Goal: Task Accomplishment & Management: Manage account settings

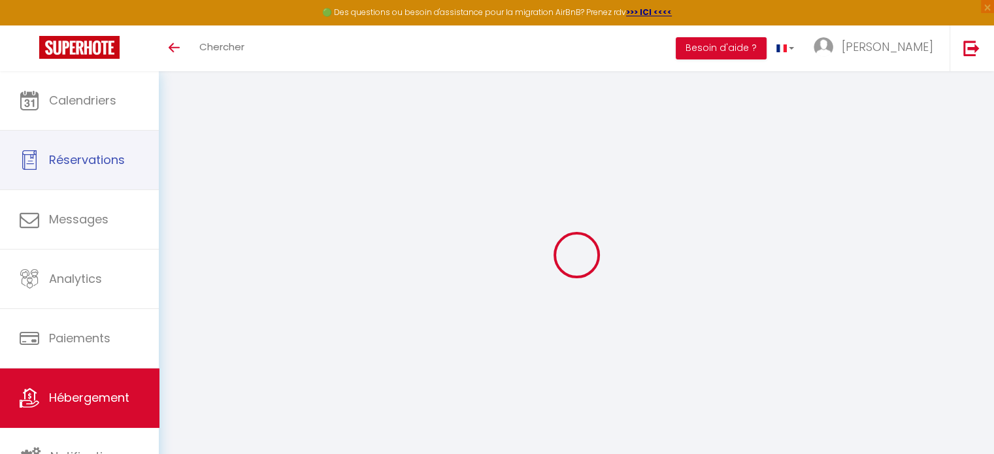
select select "2745-862088067603847526"
select select "+ 25 %"
select select "+ 40 %"
select select "+ 3 %"
select select "+ 17 %"
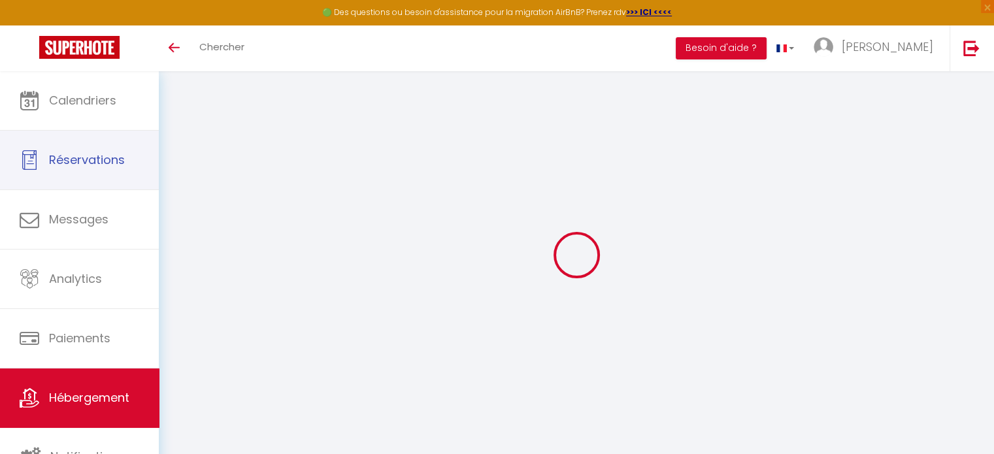
select select "16:00"
select select "20:00"
select select "11:00"
select select "30"
select select "120"
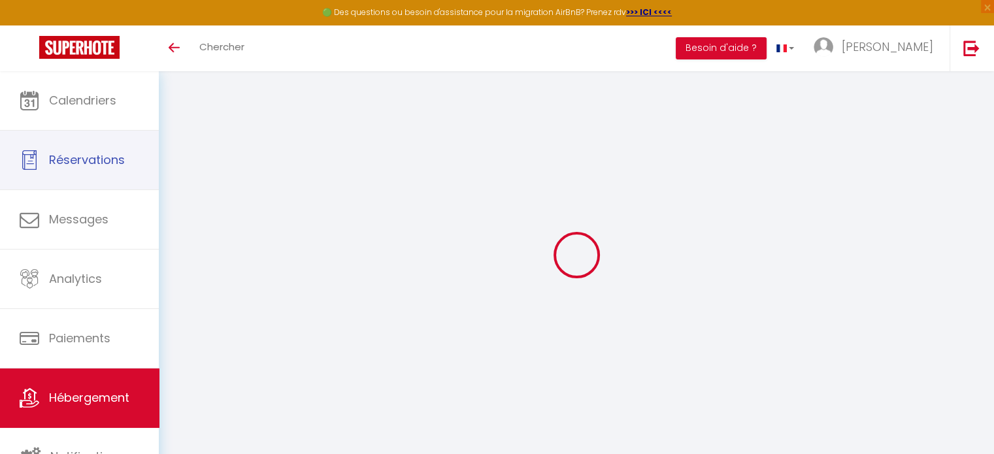
checkbox input "false"
select select "EUR"
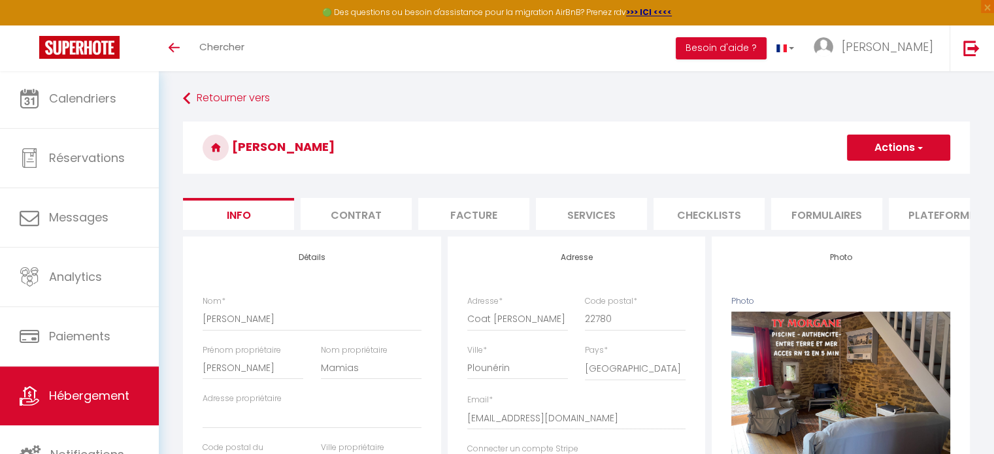
click at [945, 222] on li "Plateformes" at bounding box center [944, 214] width 111 height 32
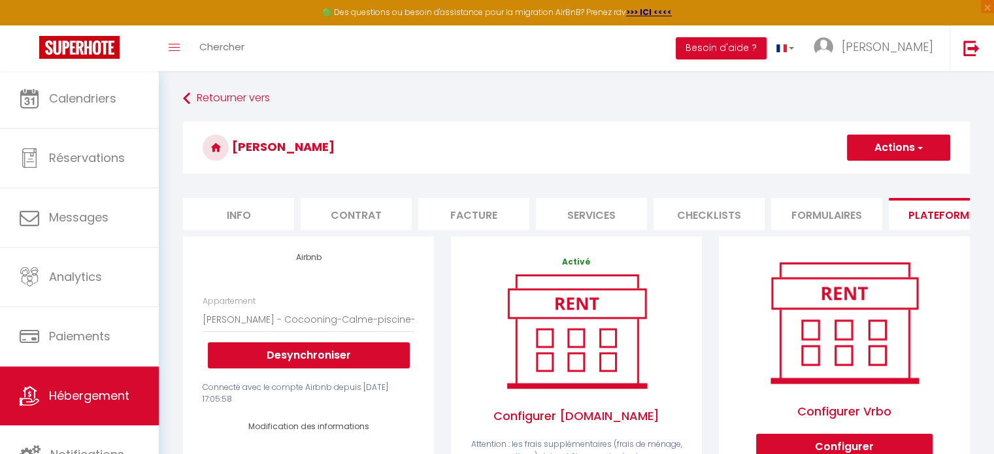
select select
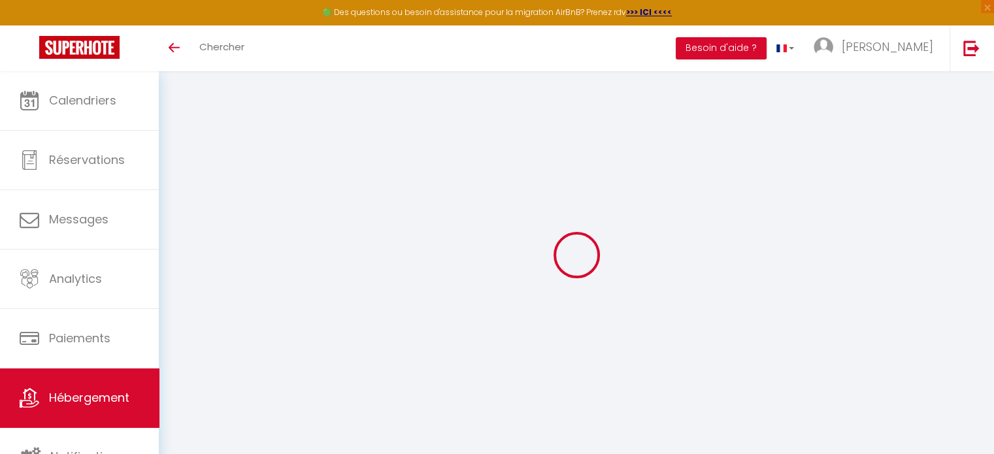
select select "2745-862088067603847526"
select select "+ 25 %"
select select "+ 40 %"
select select "+ 3 %"
select select "+ 17 %"
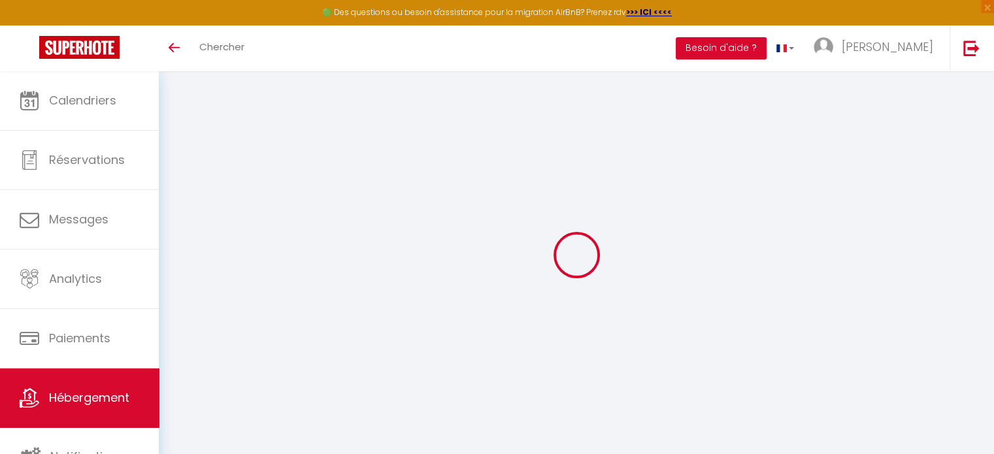
select select "EUR"
select select
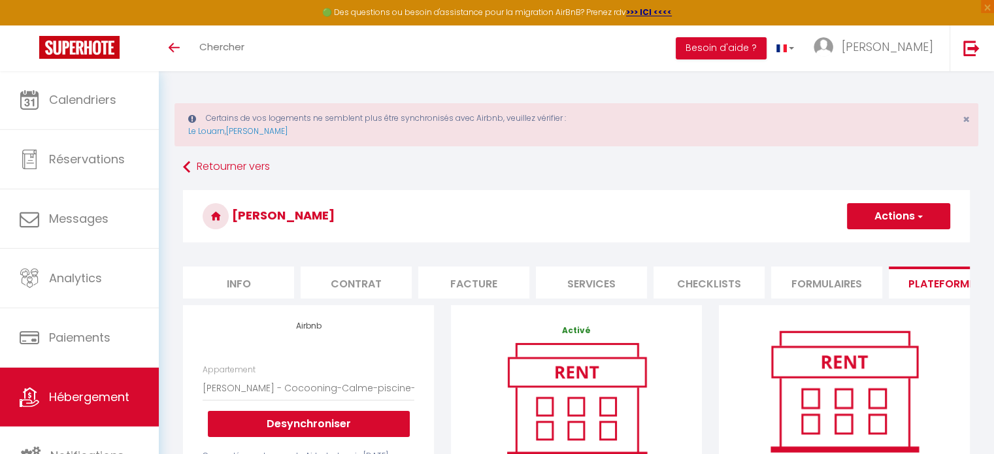
click at [190, 117] on icon at bounding box center [192, 118] width 8 height 9
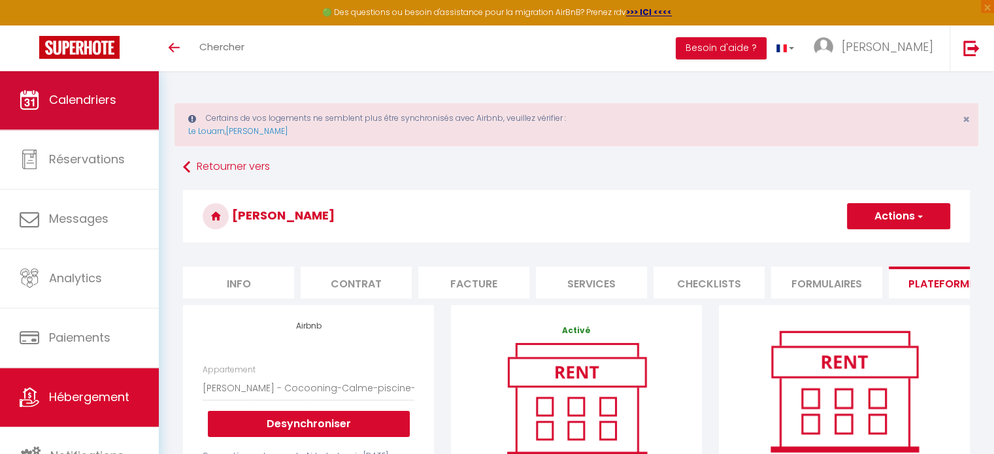
click at [97, 97] on span "Calendriers" at bounding box center [82, 100] width 67 height 16
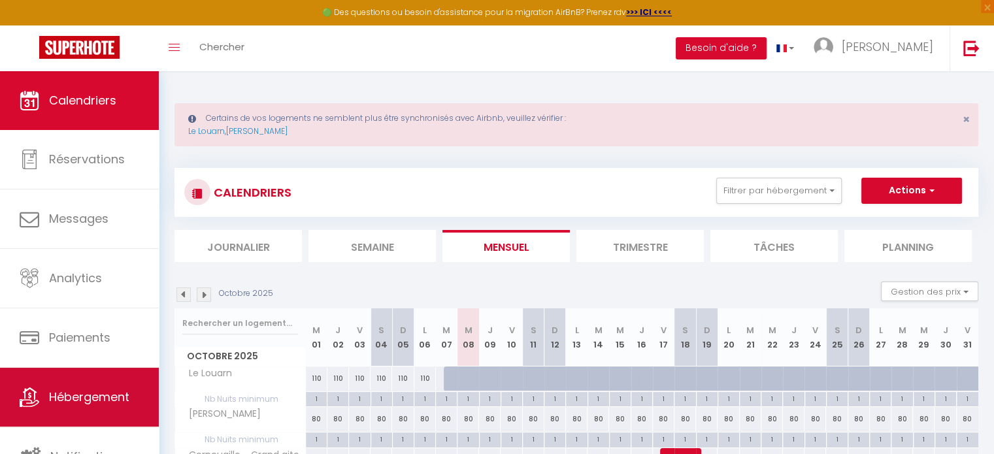
scroll to position [3, 0]
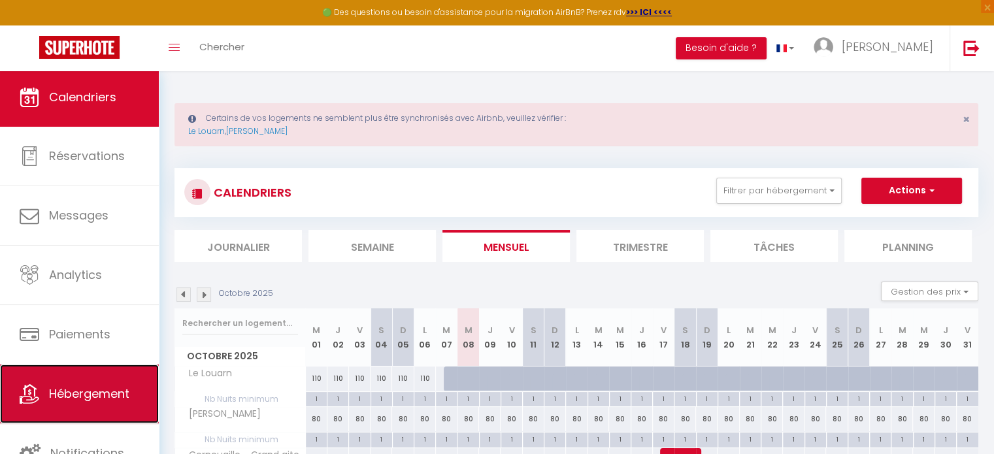
click at [115, 394] on span "Hébergement" at bounding box center [89, 394] width 80 height 16
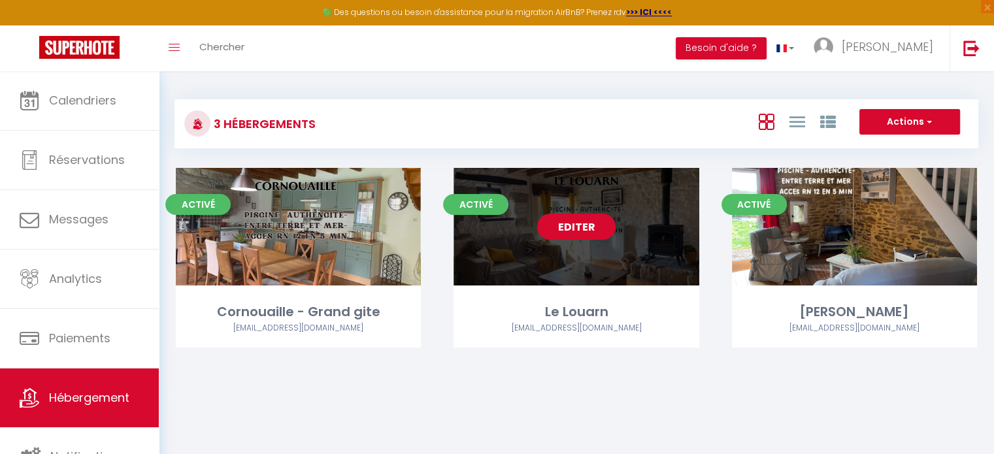
click at [559, 224] on link "Editer" at bounding box center [576, 227] width 78 height 26
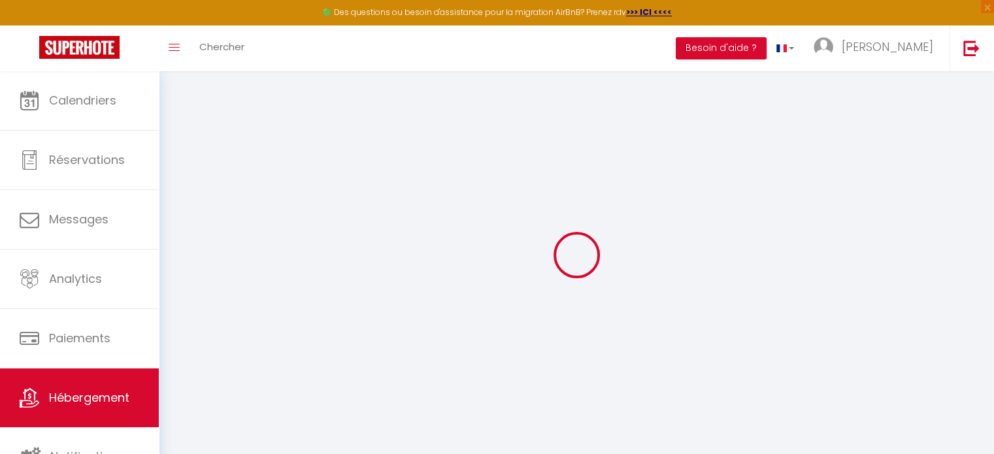
select select "+ 25 %"
select select "+ 40 %"
select select "+ 3 %"
select select "+ 17 %"
select select "2745-862088056199132697"
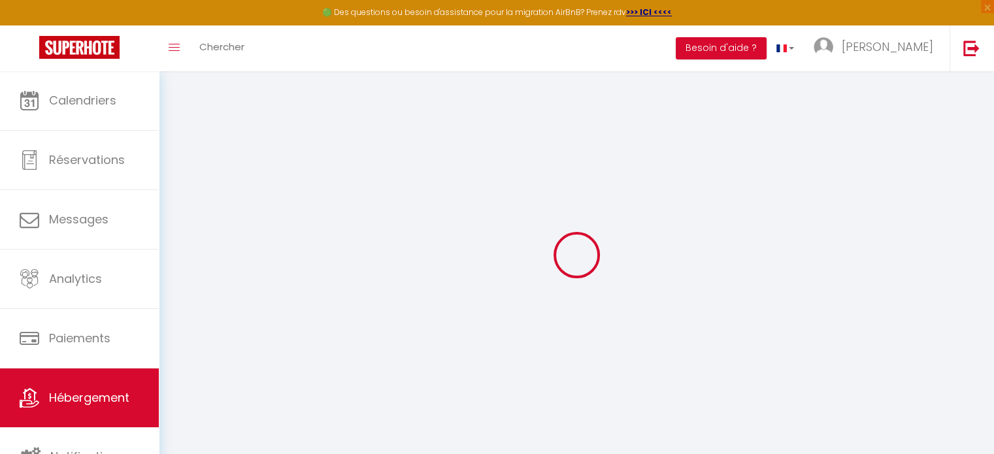
select select "16:00"
select select "20:00"
select select "11:00"
select select "30"
select select "120"
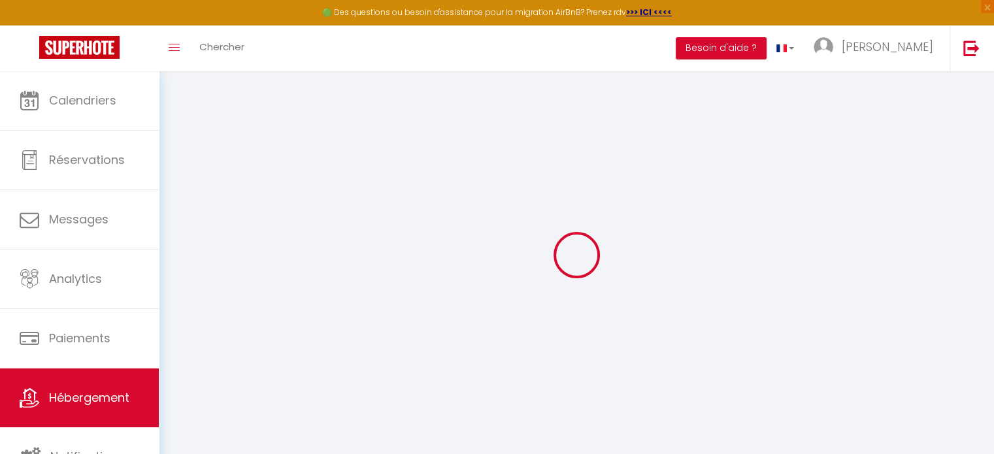
checkbox input "false"
select select "EUR"
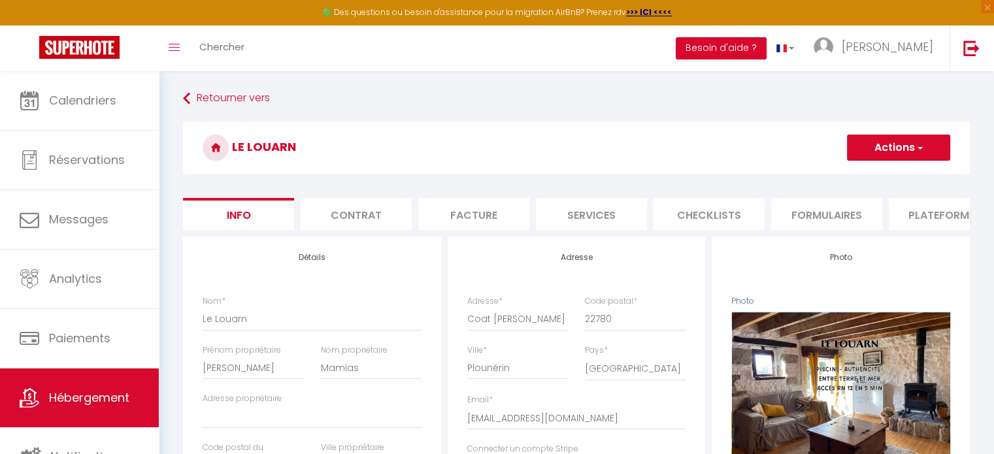
click at [931, 207] on li "Plateformes" at bounding box center [944, 214] width 111 height 32
select select
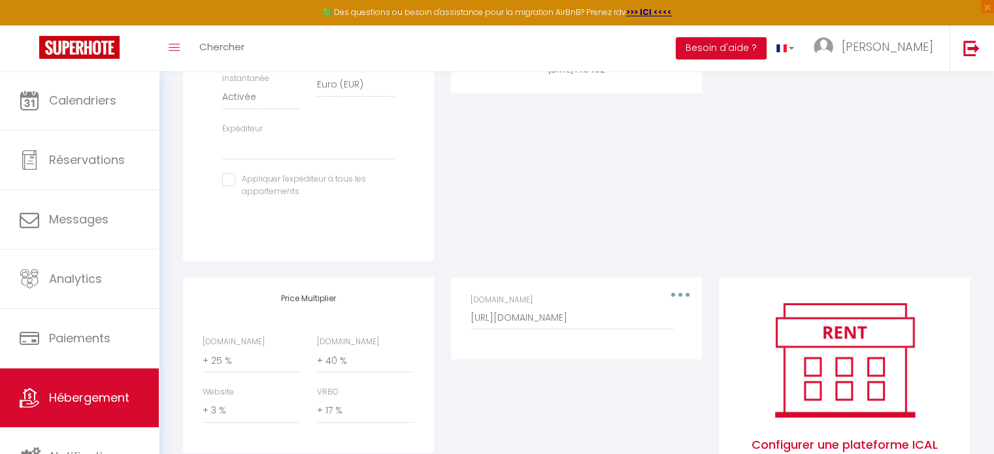
scroll to position [565, 0]
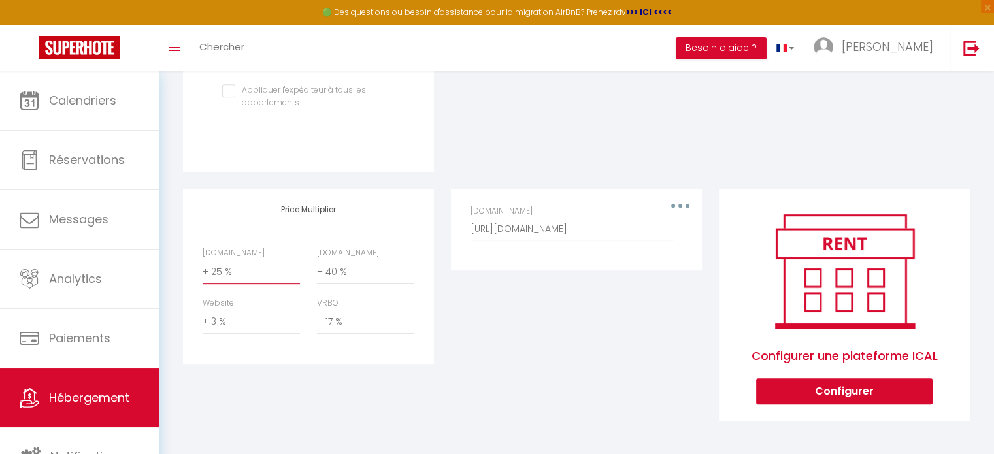
click at [228, 274] on select "0 + 1 % + 2 % + 3 % + 4 % + 5 % + 6 % + 7 % + 8 % + 9 %" at bounding box center [251, 272] width 97 height 25
click at [483, 249] on div "[DOMAIN_NAME] [URL][DOMAIN_NAME]" at bounding box center [576, 229] width 229 height 49
click at [216, 274] on select "0 + 1 % + 2 % + 3 % + 4 % + 5 % + 6 % + 7 % + 8 % + 9 %" at bounding box center [251, 272] width 97 height 25
select select "+ 28 %"
click at [203, 260] on select "0 + 1 % + 2 % + 3 % + 4 % + 5 % + 6 % + 7 % + 8 % + 9 %" at bounding box center [251, 272] width 97 height 25
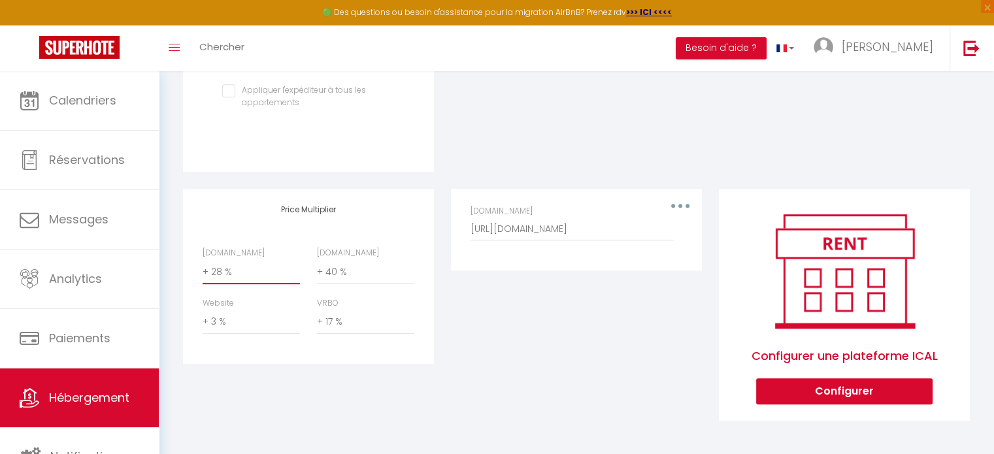
select select
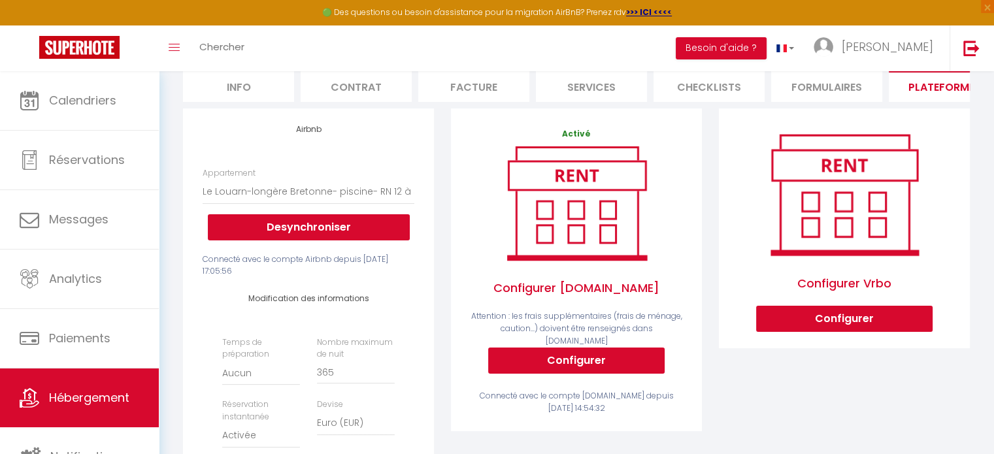
scroll to position [0, 0]
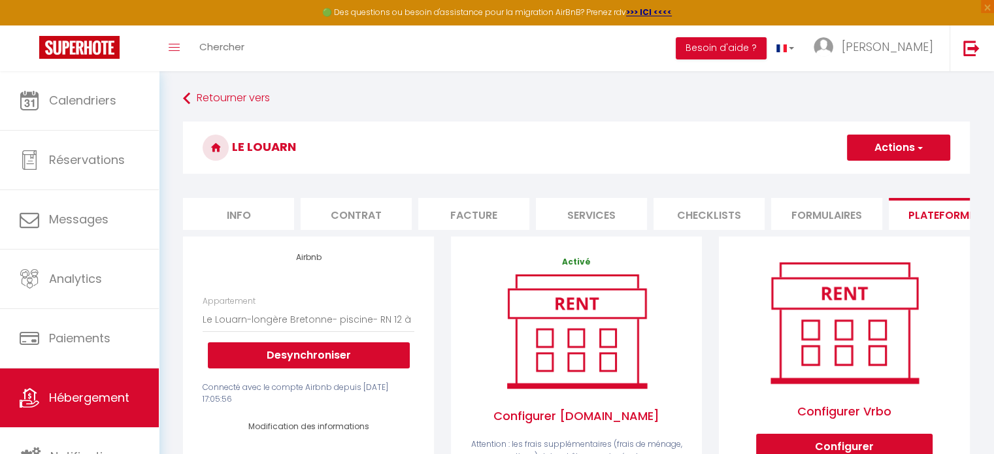
click at [887, 146] on button "Actions" at bounding box center [898, 148] width 103 height 26
click at [880, 177] on link "Enregistrer" at bounding box center [898, 176] width 103 height 17
select select "EUR"
select select
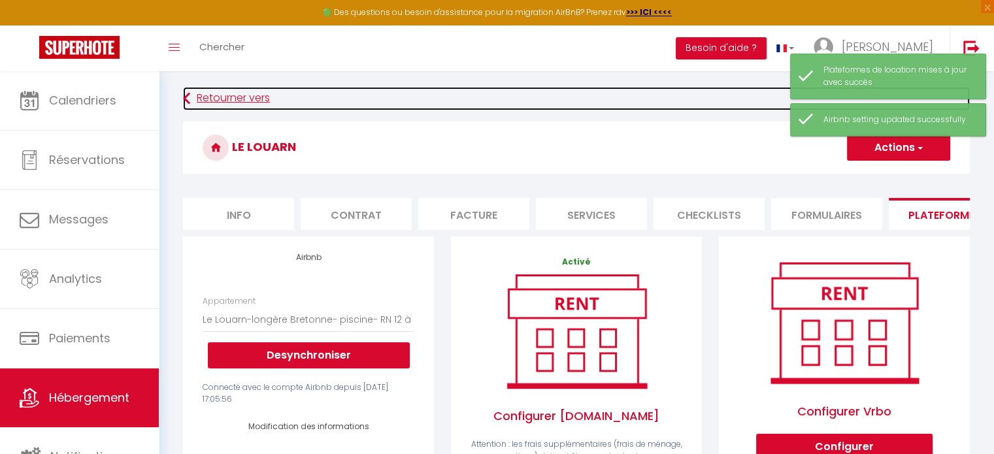
click at [248, 96] on link "Retourner vers" at bounding box center [576, 99] width 787 height 24
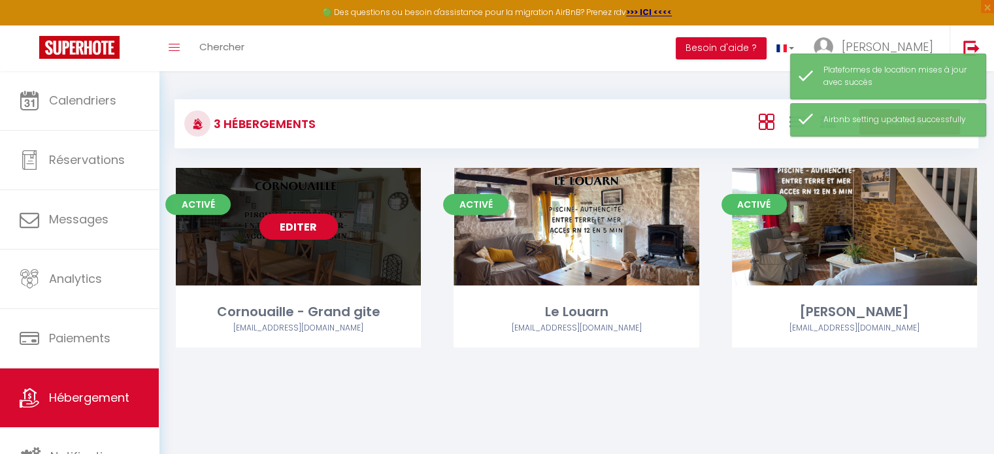
click at [307, 231] on link "Editer" at bounding box center [299, 227] width 78 height 26
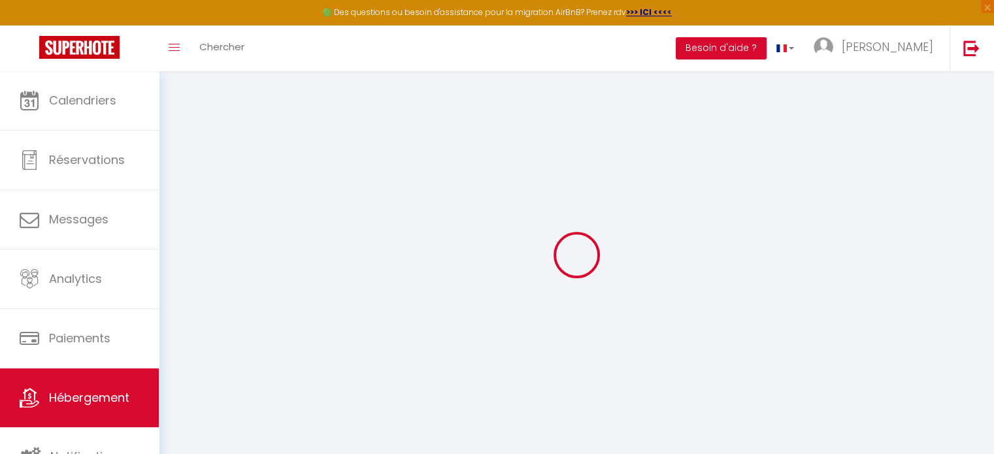
select select "2745-897501800117062722"
select select "+ 25 %"
select select "+ 40 %"
select select "+ 3 %"
select select "+ 17 %"
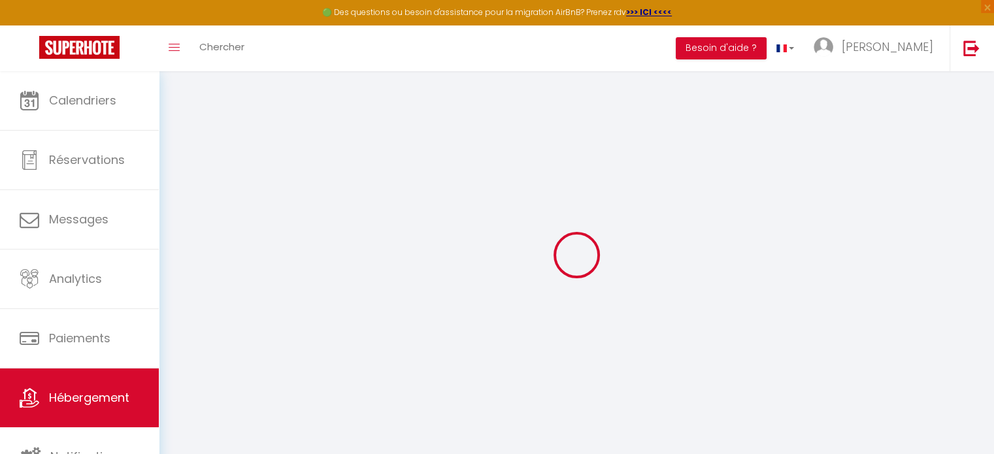
select select "16:00"
select select
select select "11:00"
select select "30"
select select "120"
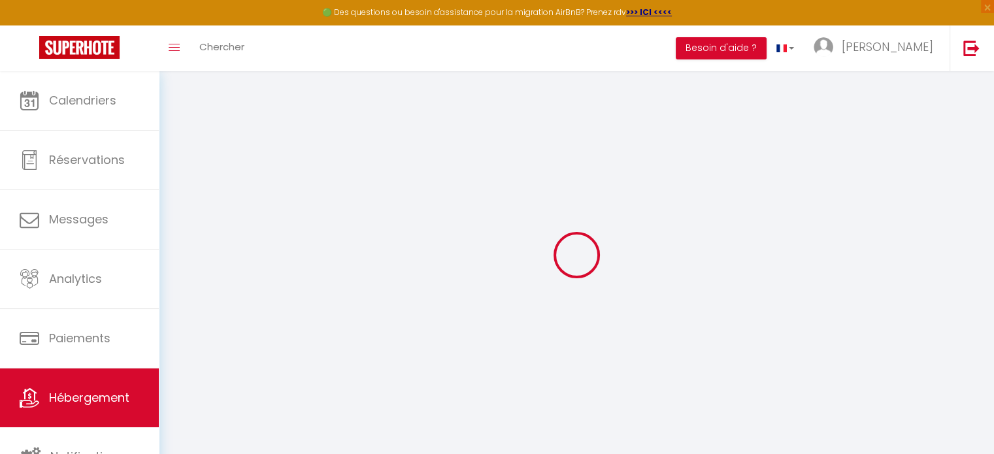
select select "well_reviewed_guests"
select select "EUR"
select select
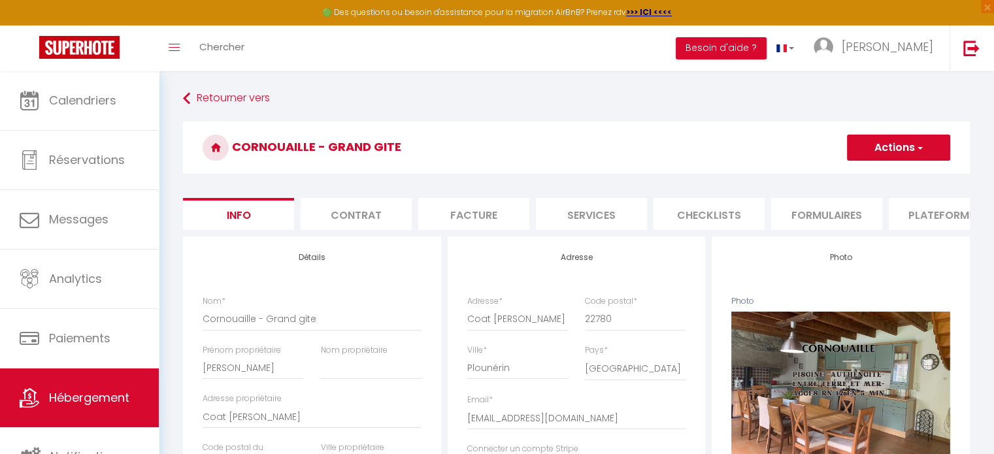
select select
checkbox input "false"
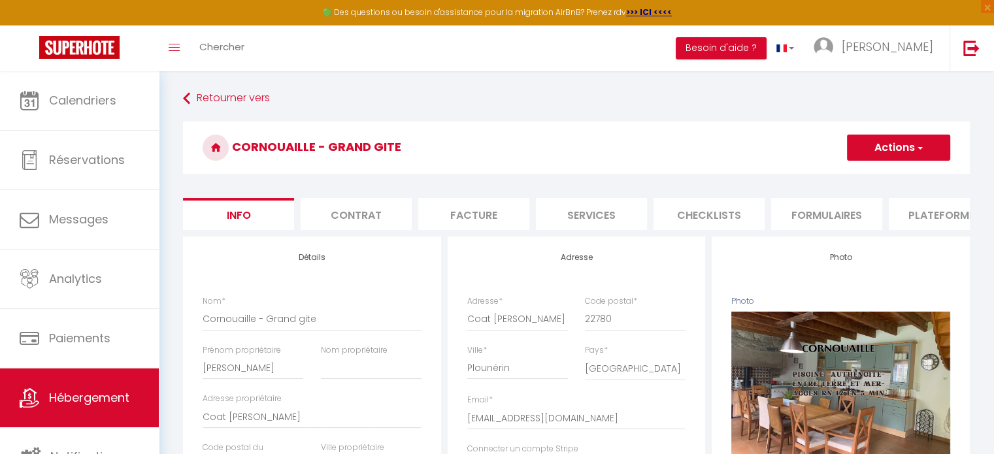
click at [932, 214] on li "Plateformes" at bounding box center [944, 214] width 111 height 32
select select
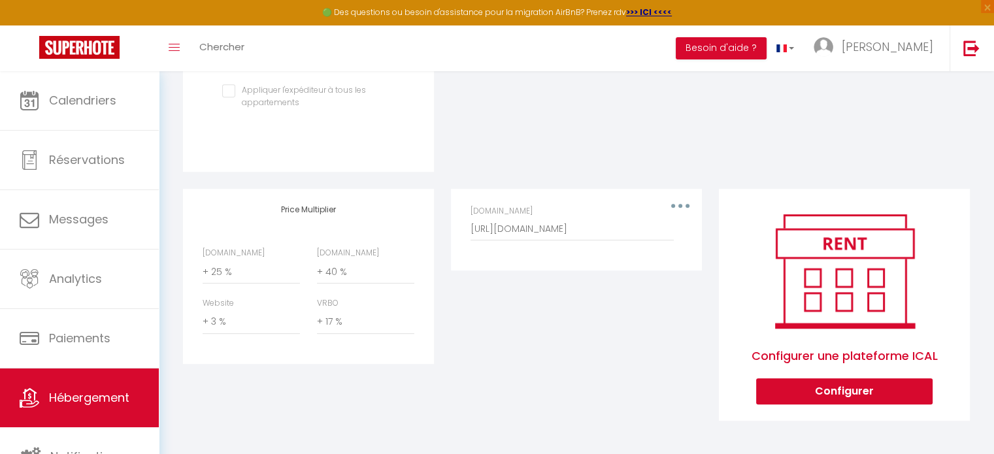
scroll to position [565, 0]
click at [222, 271] on select "0 + 1 % + 2 % + 3 % + 4 % + 5 % + 6 % + 7 % + 8 % + 9 %" at bounding box center [251, 272] width 97 height 25
select select "+ 28 %"
click at [203, 260] on select "0 + 1 % + 2 % + 3 % + 4 % + 5 % + 6 % + 7 % + 8 % + 9 %" at bounding box center [251, 272] width 97 height 25
select select
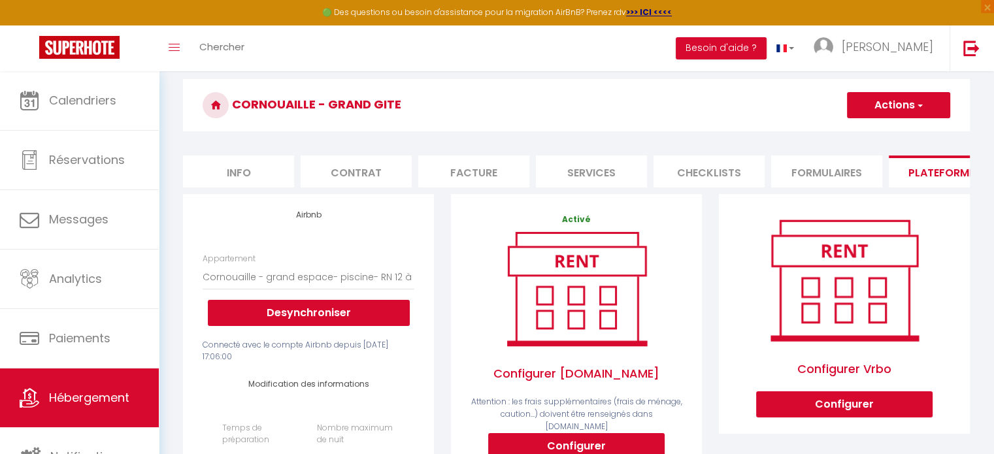
scroll to position [42, 0]
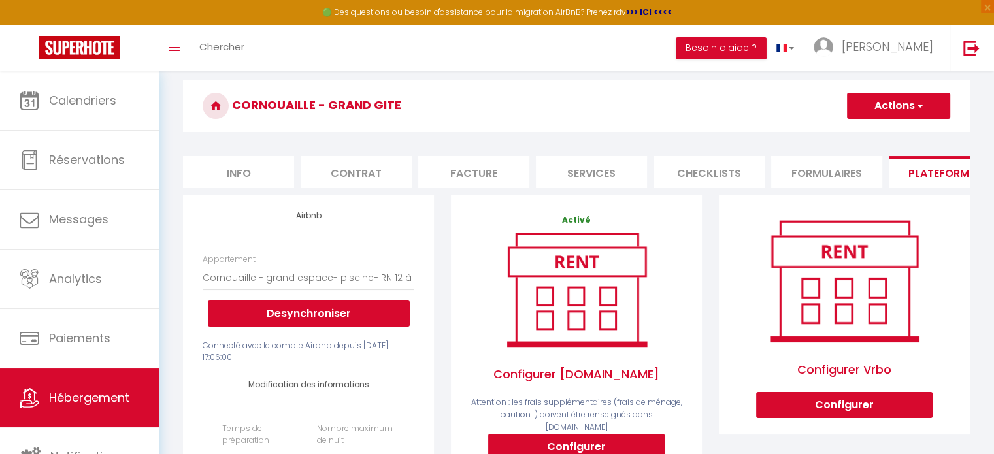
click at [910, 107] on button "Actions" at bounding box center [898, 106] width 103 height 26
click at [890, 135] on link "Enregistrer" at bounding box center [898, 134] width 103 height 17
select select "well_reviewed_guests"
select select "EUR"
select select
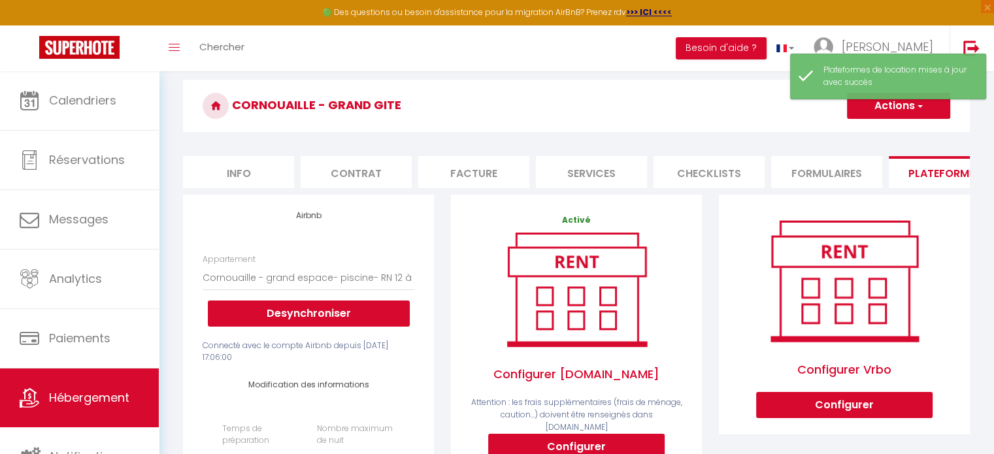
scroll to position [0, 0]
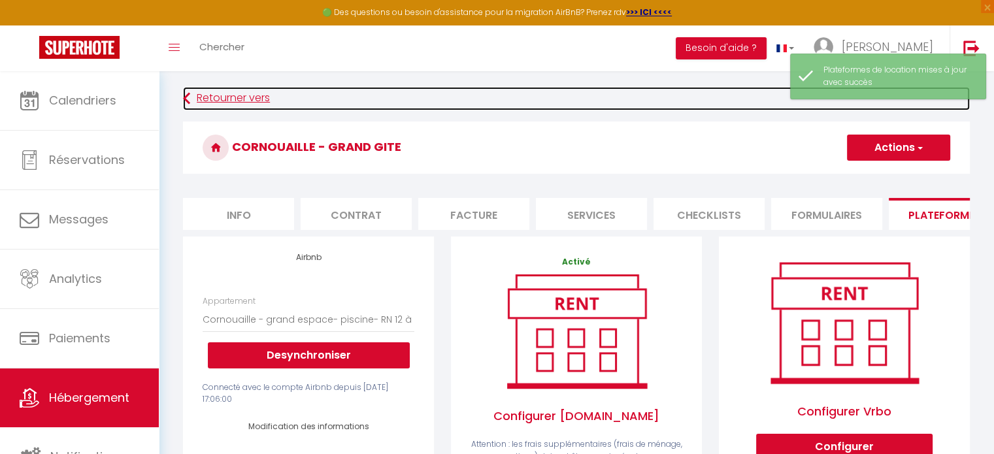
click at [233, 99] on link "Retourner vers" at bounding box center [576, 99] width 787 height 24
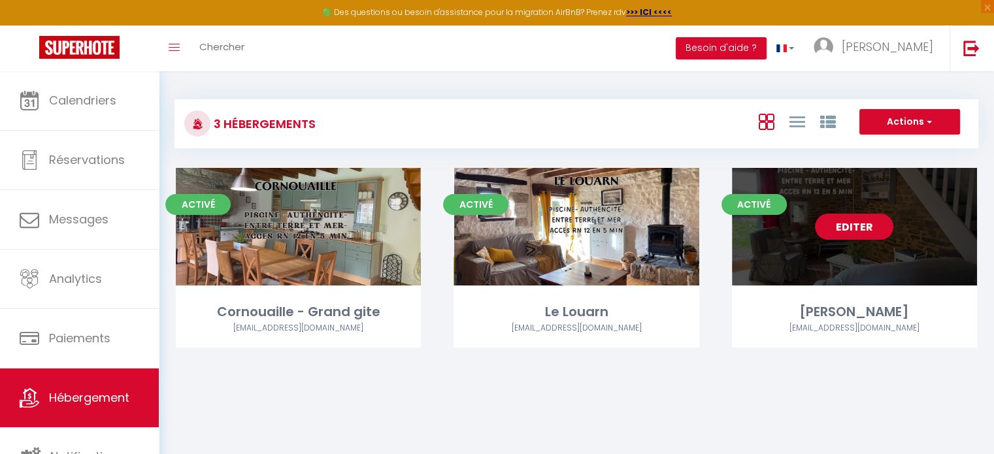
click at [860, 230] on link "Editer" at bounding box center [854, 227] width 78 height 26
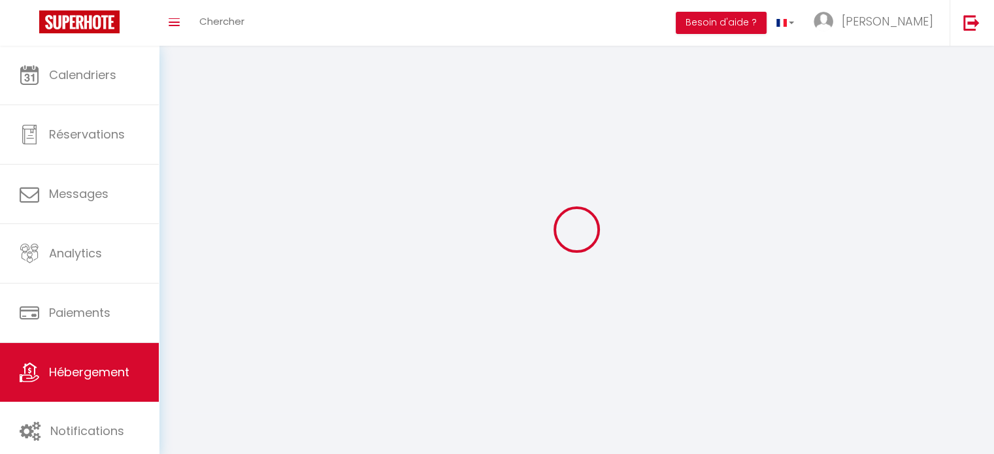
select select
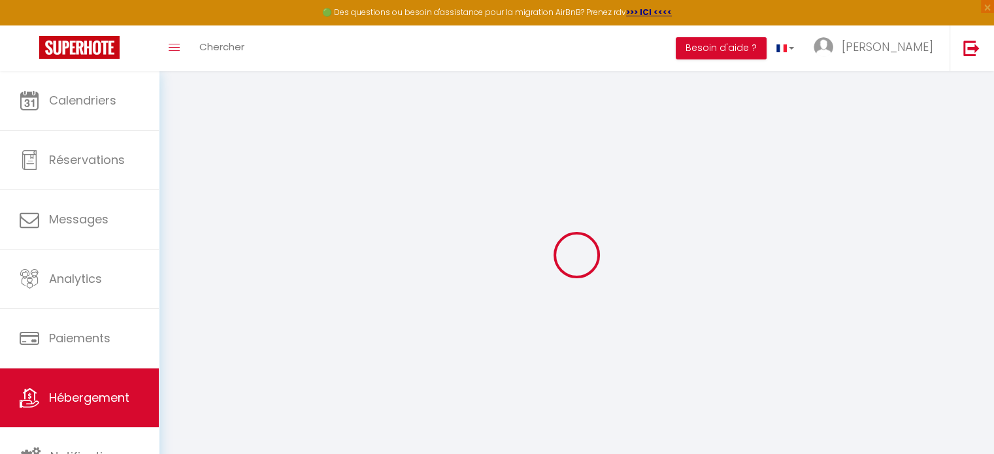
select select
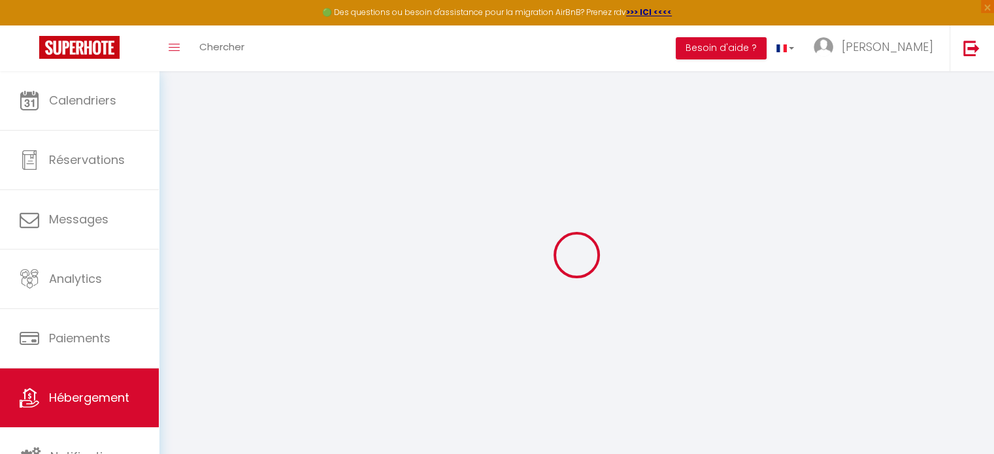
select select
checkbox input "false"
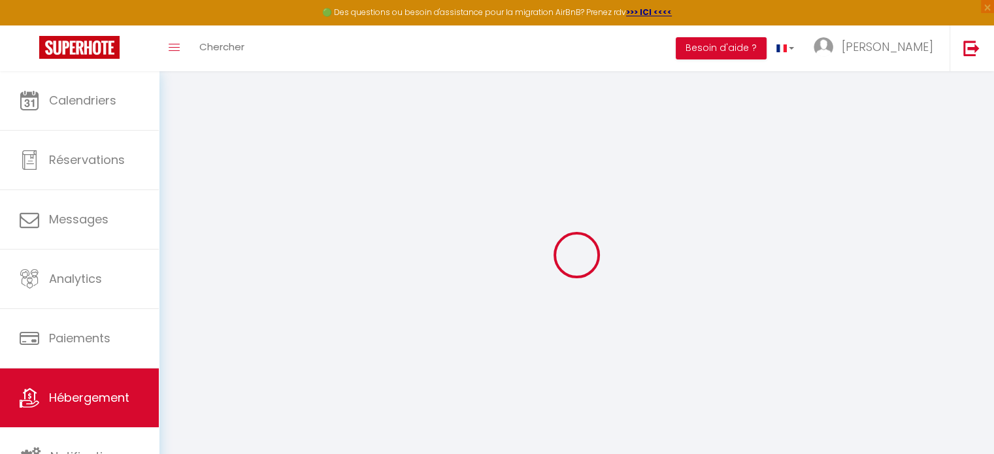
select select
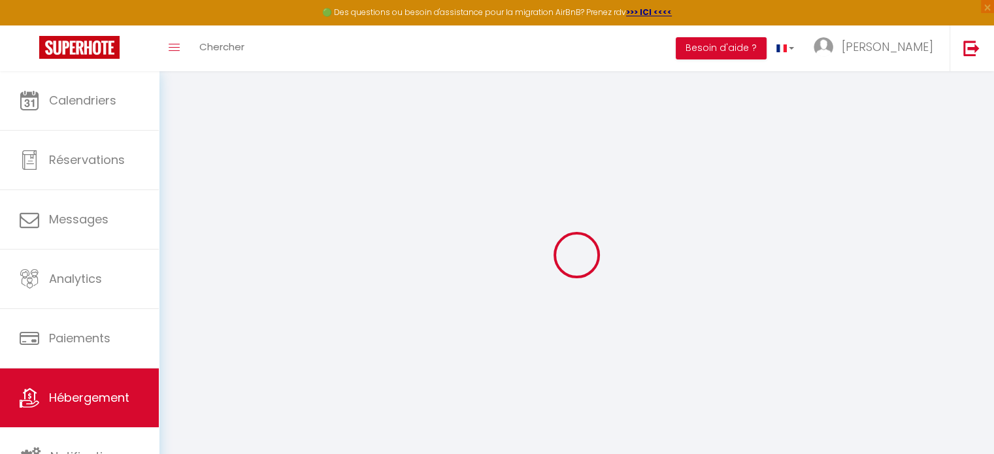
select select
checkbox input "false"
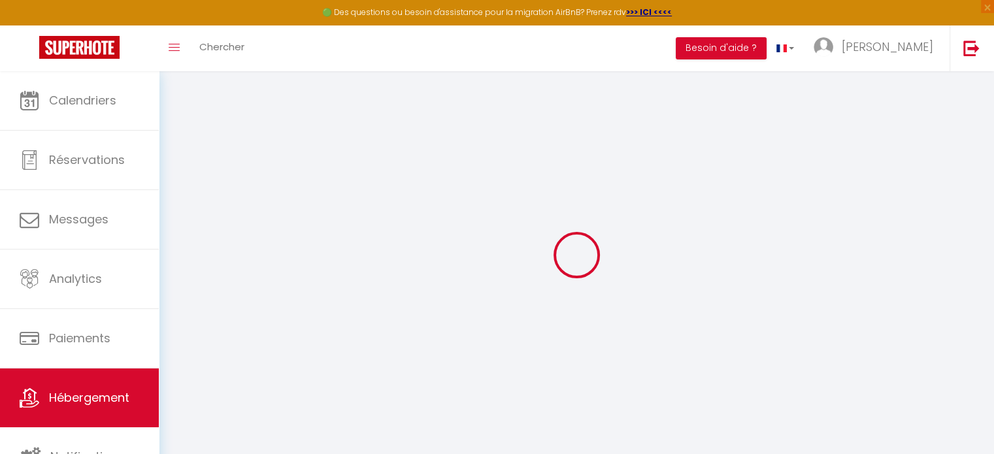
checkbox input "false"
select select
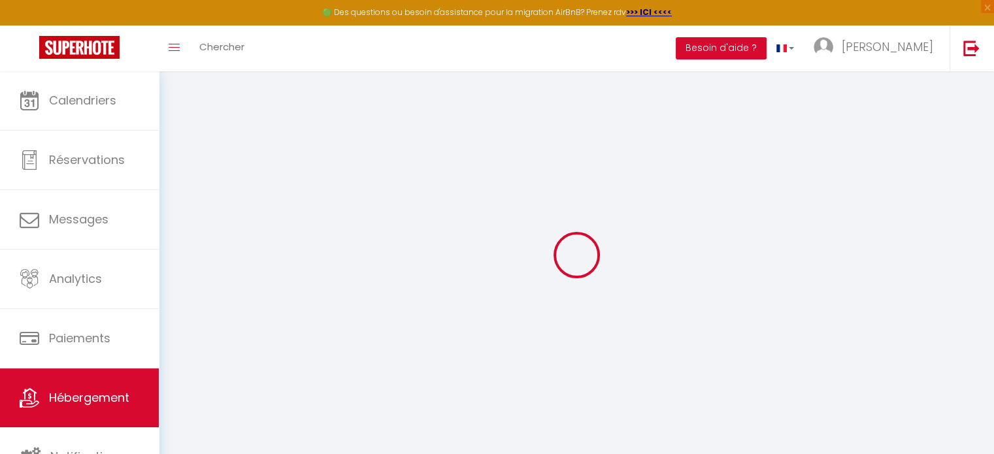
select select
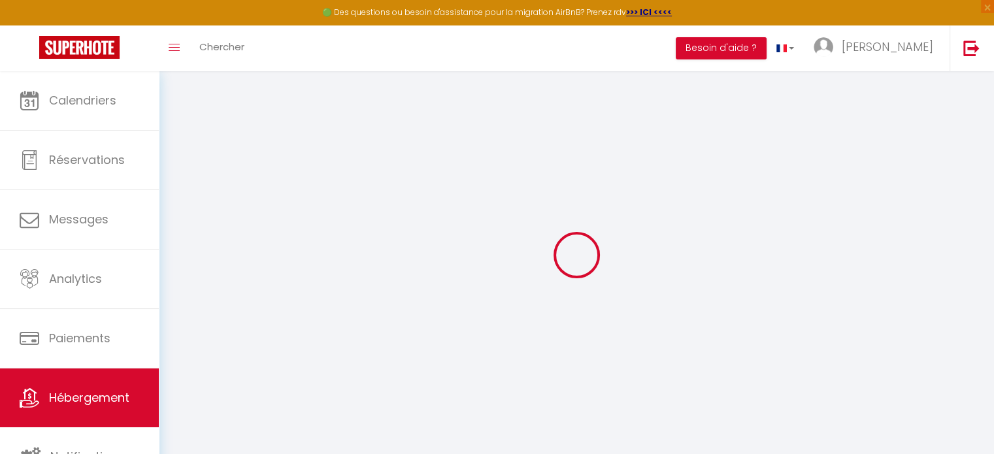
checkbox input "false"
select select
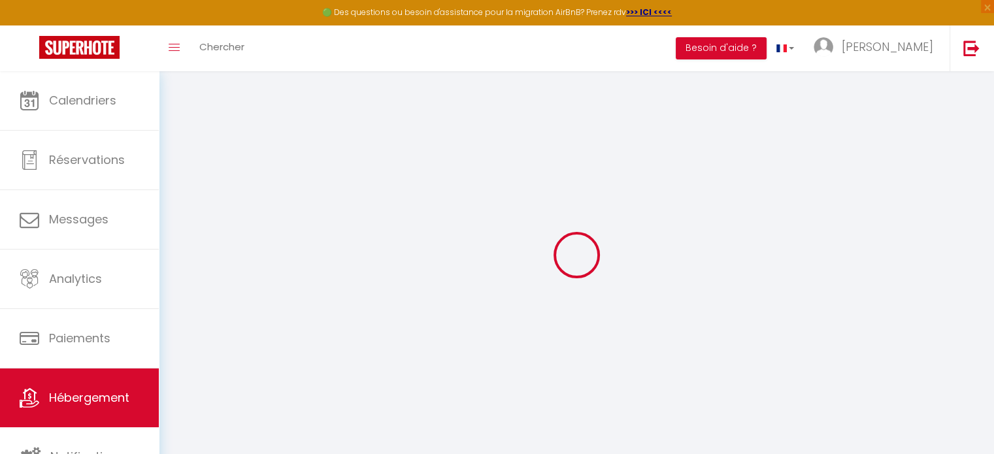
select select
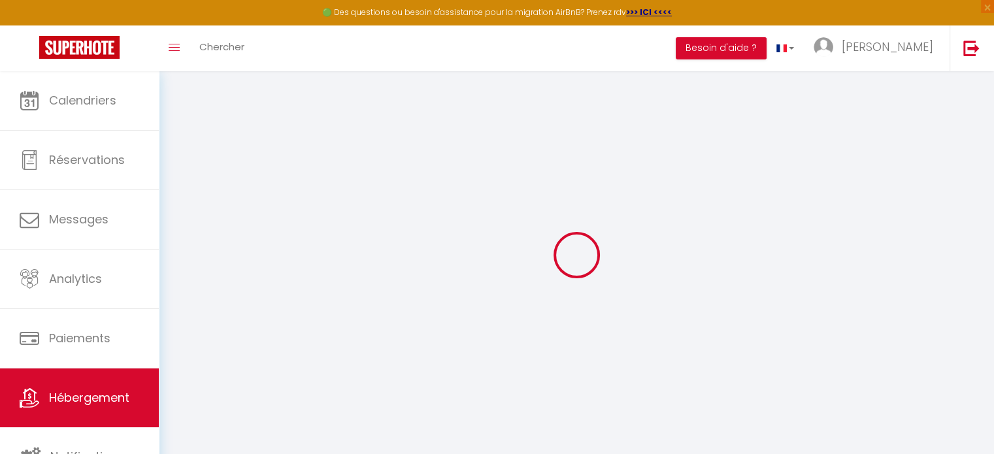
select select
checkbox input "false"
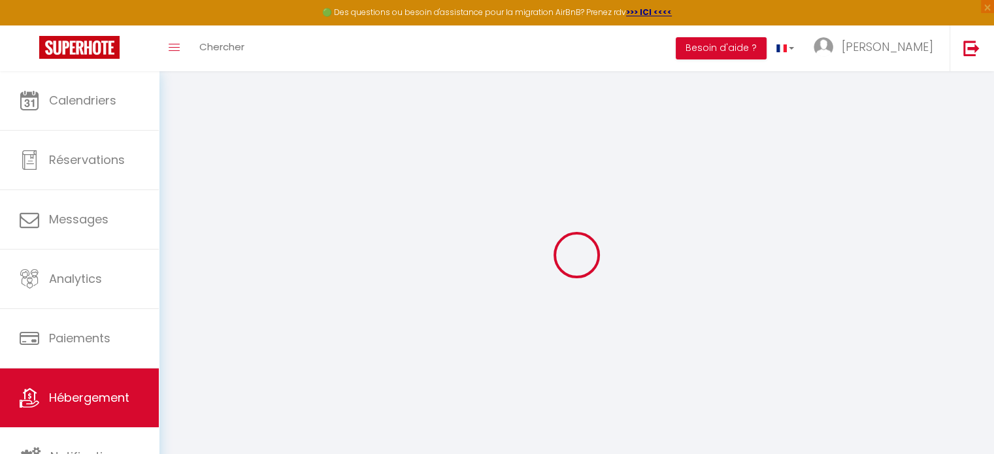
checkbox input "false"
select select
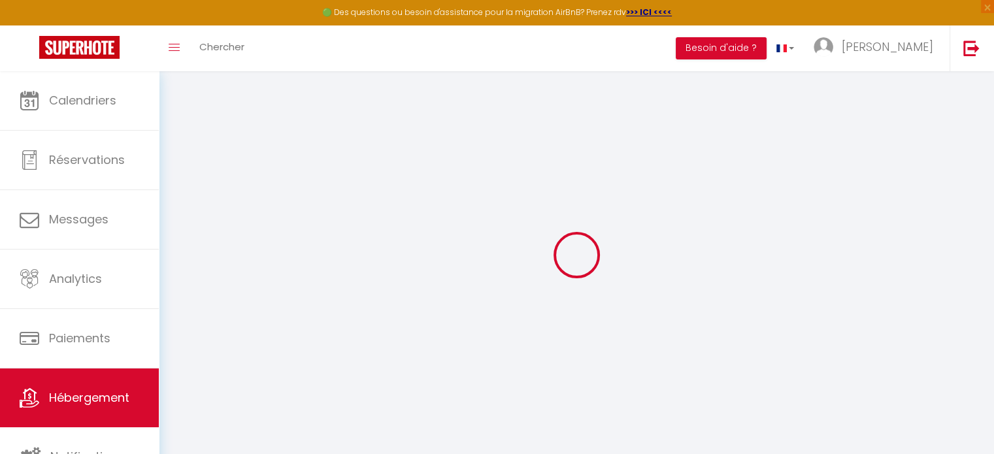
select select
checkbox input "false"
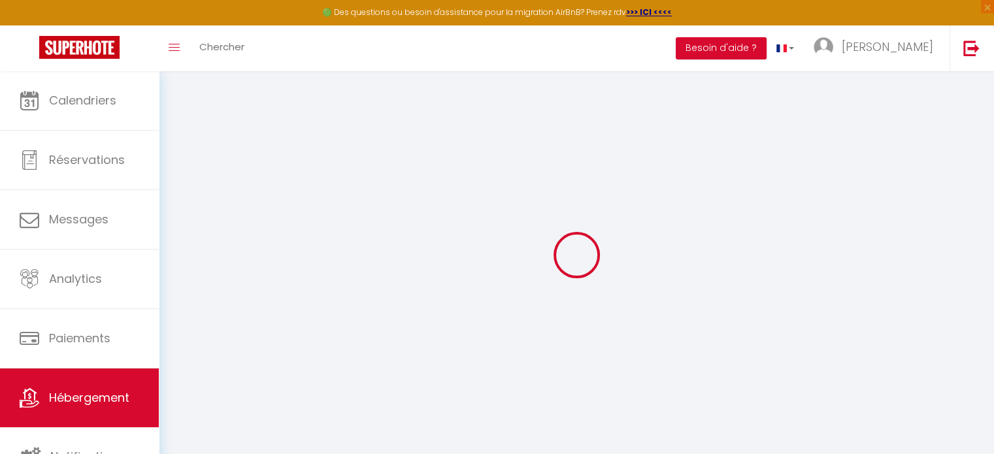
checkbox input "false"
select select
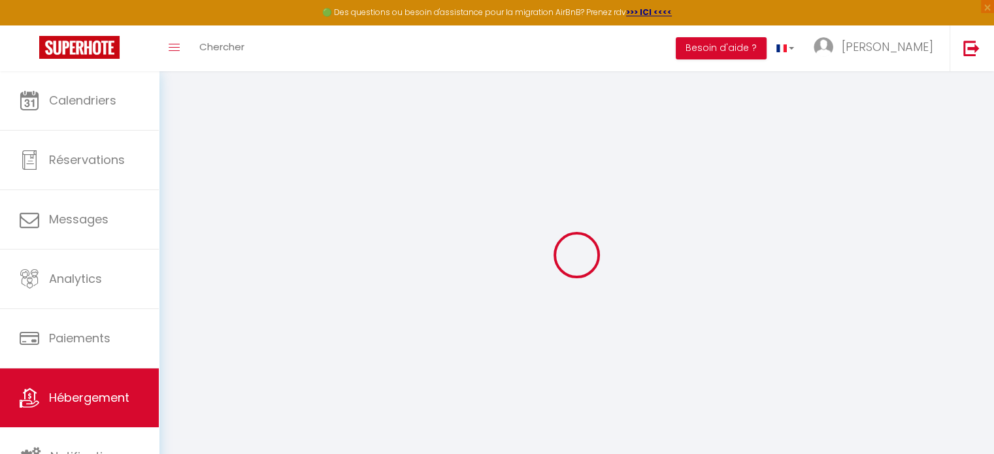
type input "[PERSON_NAME]"
type input "Mamias"
select select "houses"
select select "2"
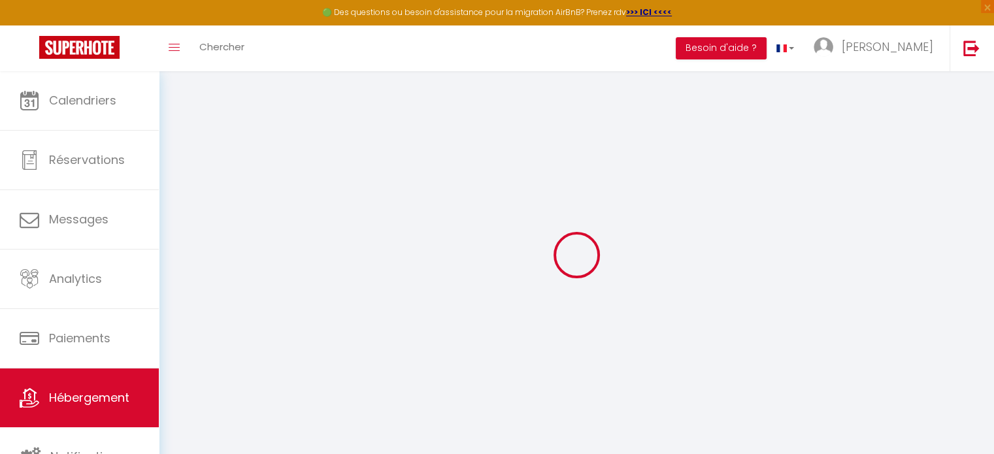
type input "60"
type input "10"
type input "40"
type input "1.10"
type input "250"
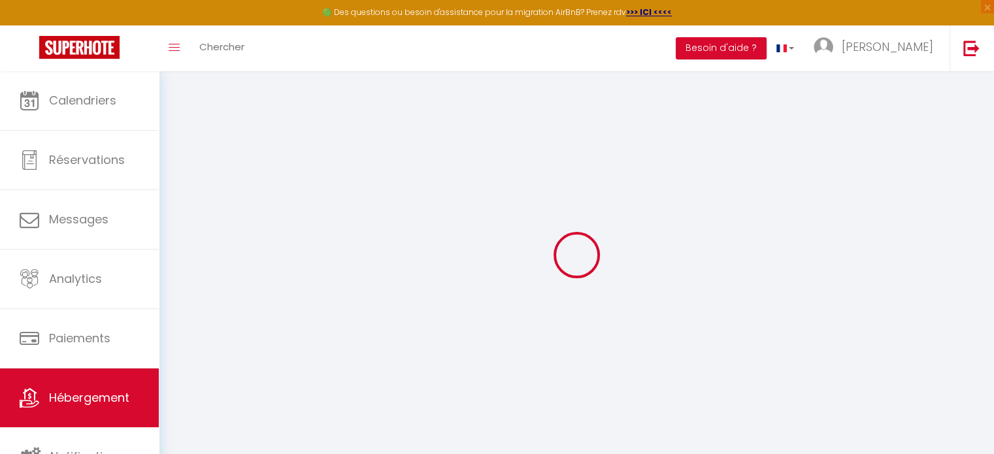
select select
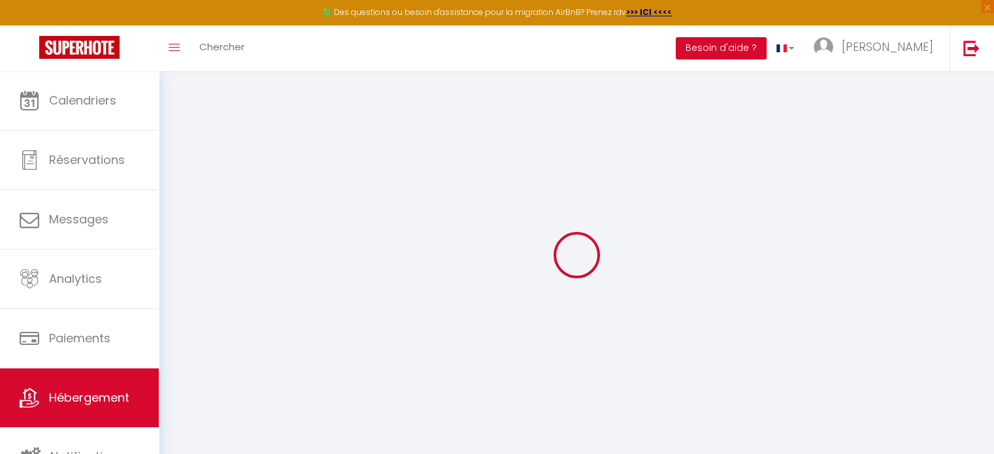
type input "Coat [PERSON_NAME]"
type input "22780"
type input "Plounérin"
type input "[EMAIL_ADDRESS][DOMAIN_NAME]"
select select "3816"
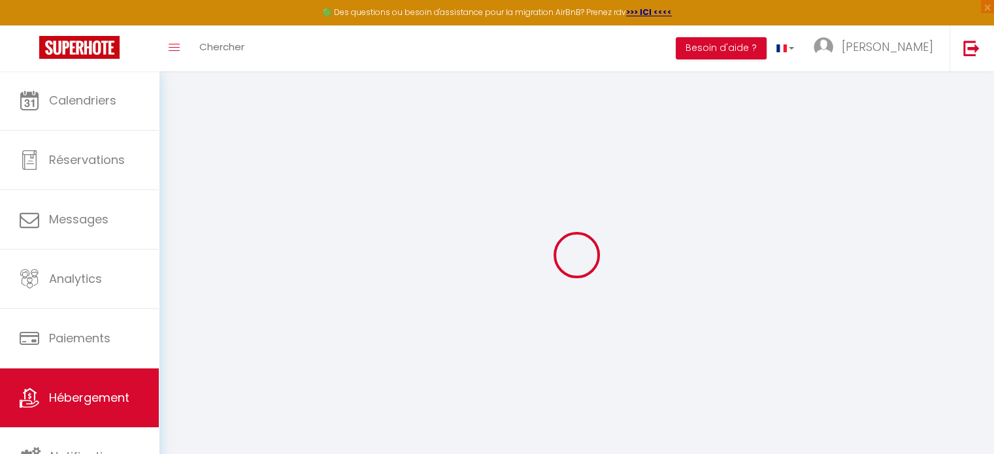
checkbox input "false"
select select
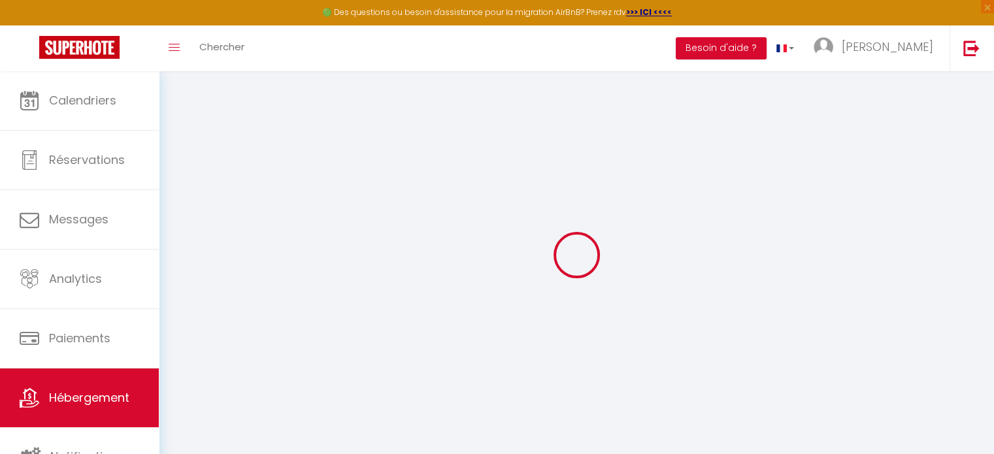
select select
type input "0"
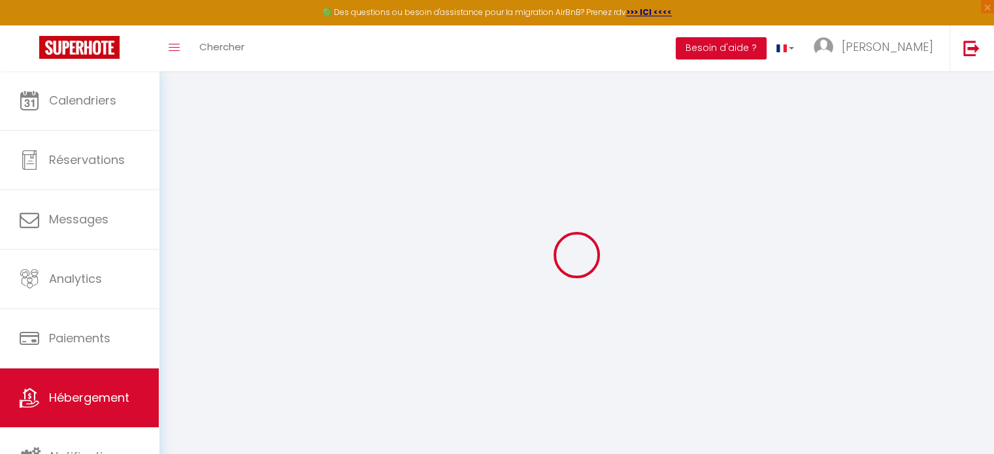
select select "+ 25 %"
select select "+ 40 %"
select select "+ 3 %"
select select "+ 17 %"
checkbox input "false"
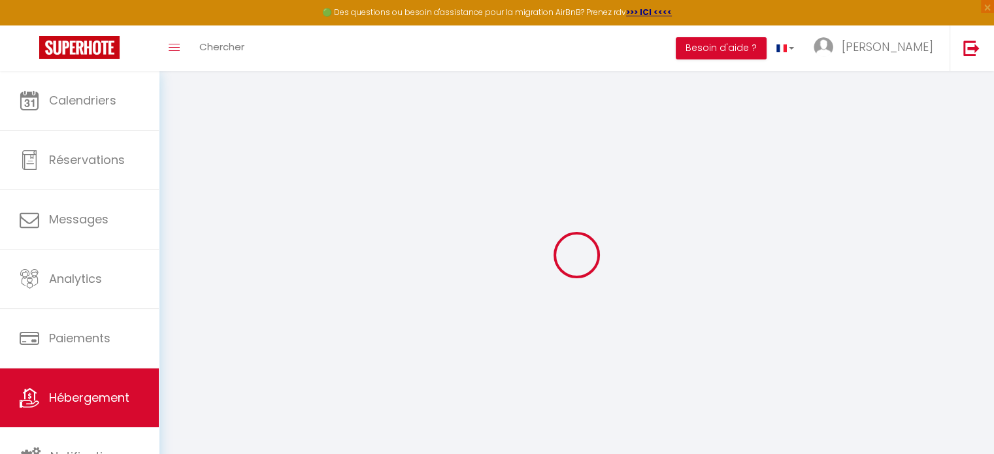
checkbox input "false"
select select "EUR"
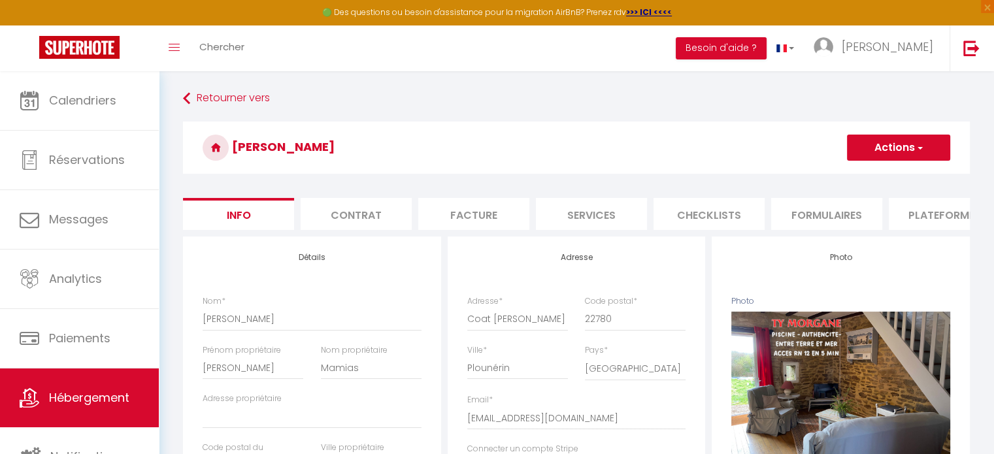
click at [881, 149] on button "Actions" at bounding box center [898, 148] width 103 height 26
click at [934, 215] on li "Plateformes" at bounding box center [944, 214] width 111 height 32
select select
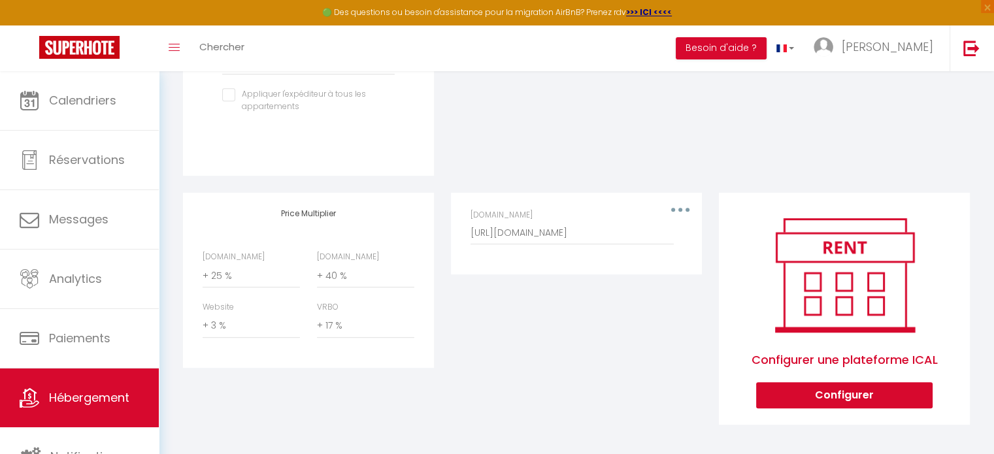
scroll to position [565, 0]
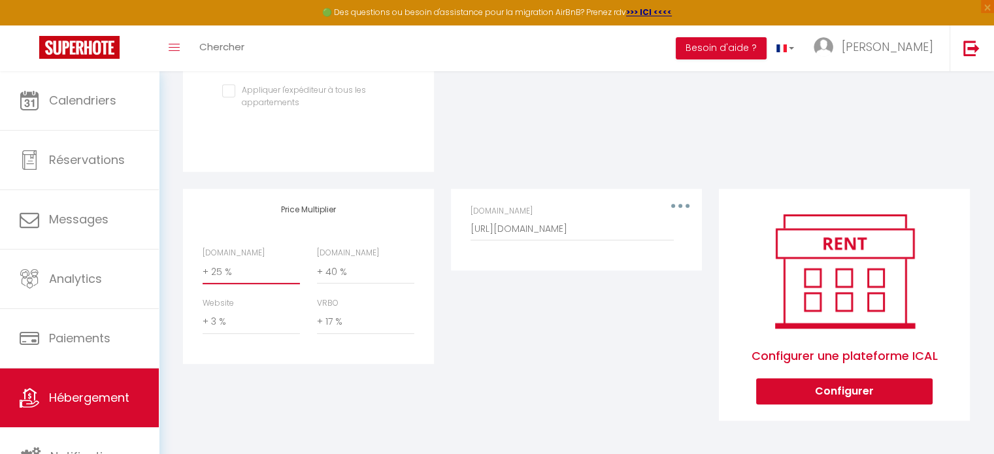
click at [217, 277] on select "0 + 1 % + 2 % + 3 % + 4 % + 5 % + 6 % + 7 % + 8 % + 9 %" at bounding box center [251, 272] width 97 height 25
select select "+ 28 %"
click at [203, 260] on select "0 + 1 % + 2 % + 3 % + 4 % + 5 % + 6 % + 7 % + 8 % + 9 %" at bounding box center [251, 272] width 97 height 25
select select
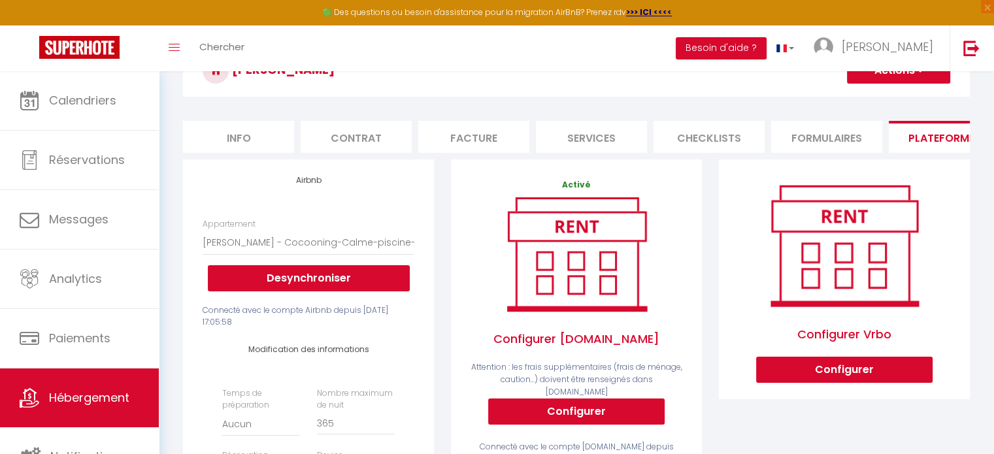
scroll to position [0, 0]
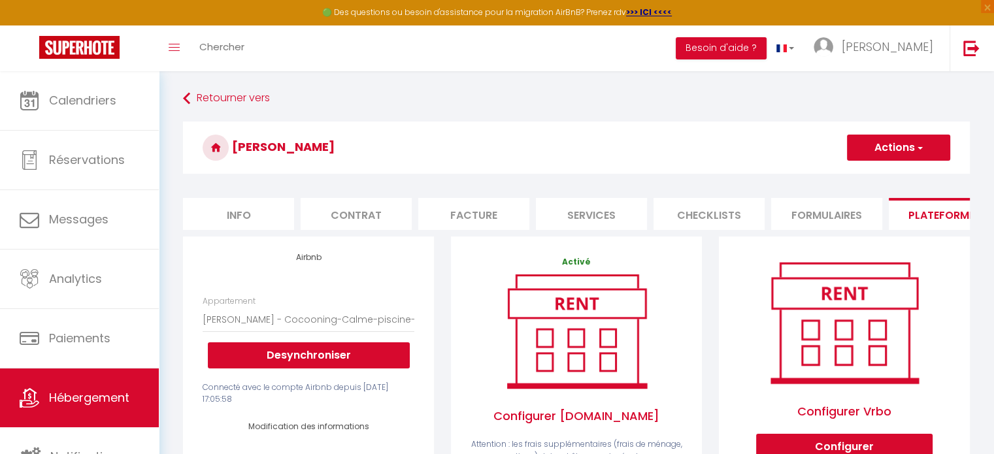
click at [893, 145] on button "Actions" at bounding box center [898, 148] width 103 height 26
click at [871, 177] on link "Enregistrer" at bounding box center [898, 176] width 103 height 17
select select "EUR"
select select
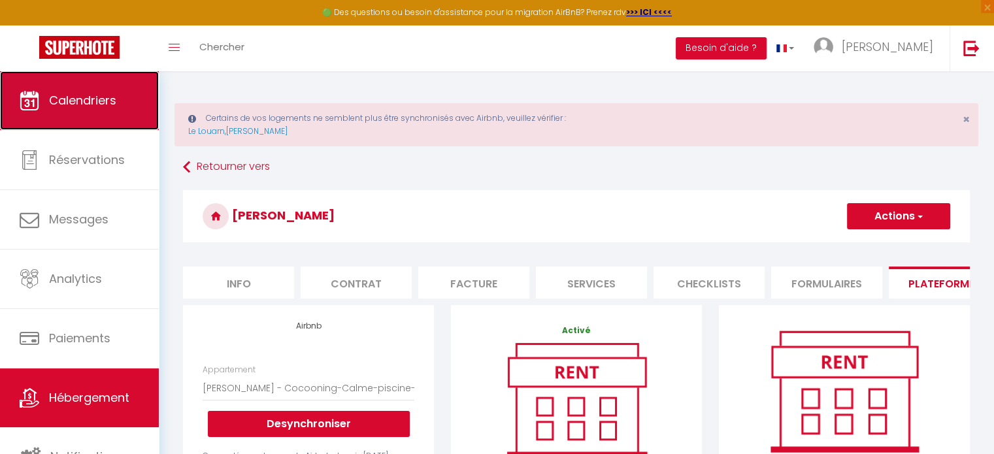
click at [103, 107] on span "Calendriers" at bounding box center [82, 100] width 67 height 16
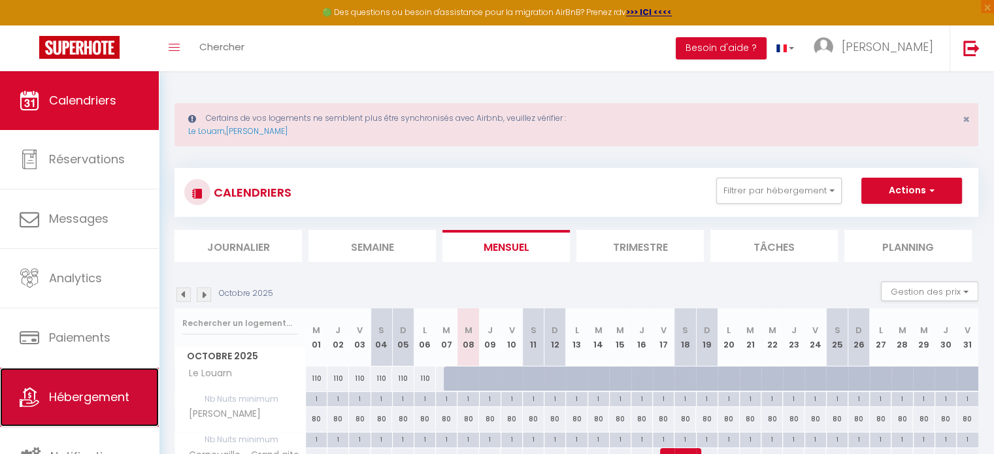
click at [76, 394] on span "Hébergement" at bounding box center [89, 397] width 80 height 16
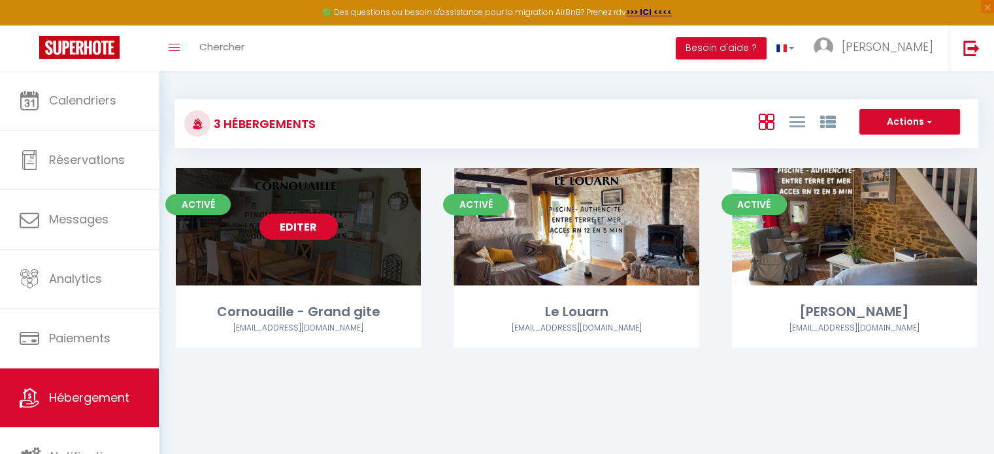
click at [312, 231] on link "Editer" at bounding box center [299, 227] width 78 height 26
select select "3"
select select "2"
select select "1"
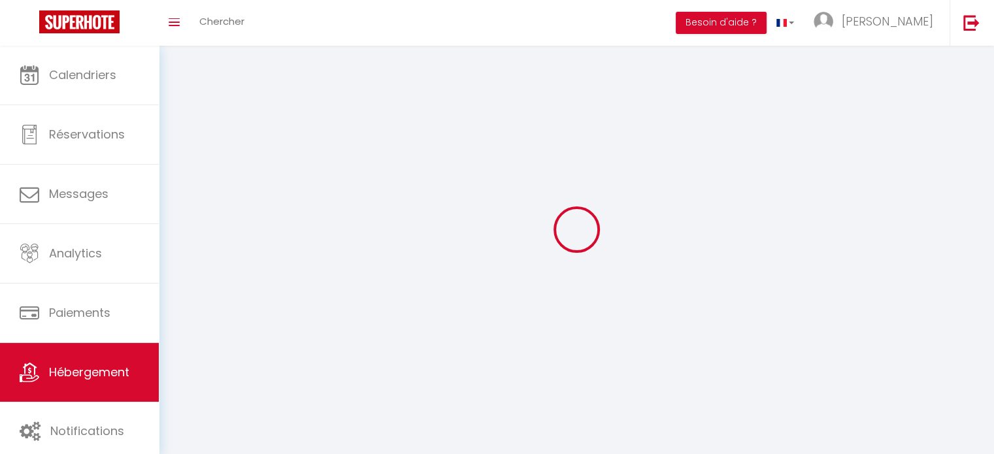
select select
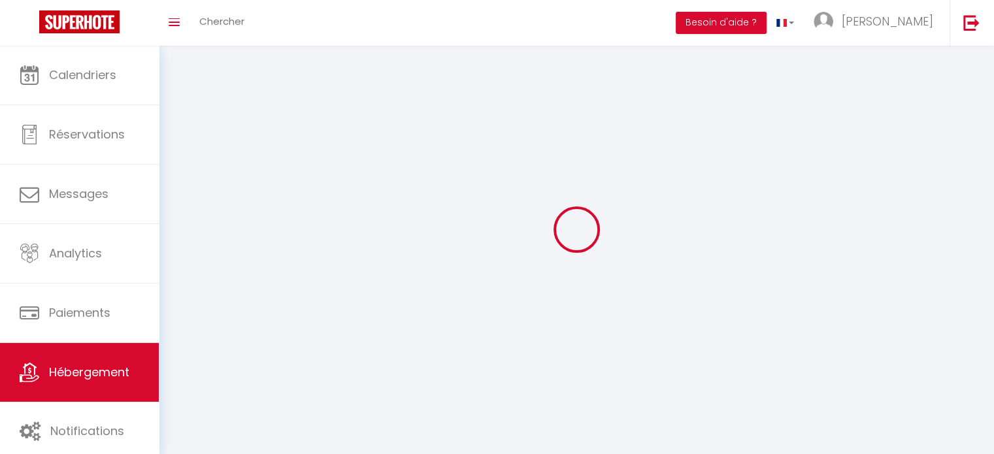
select select "1"
select select
checkbox input "false"
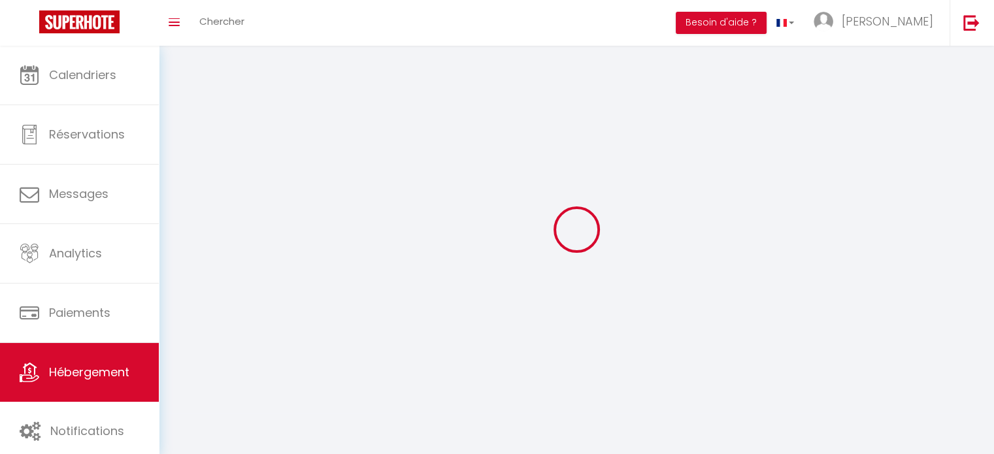
checkbox input "false"
select select "28"
select select
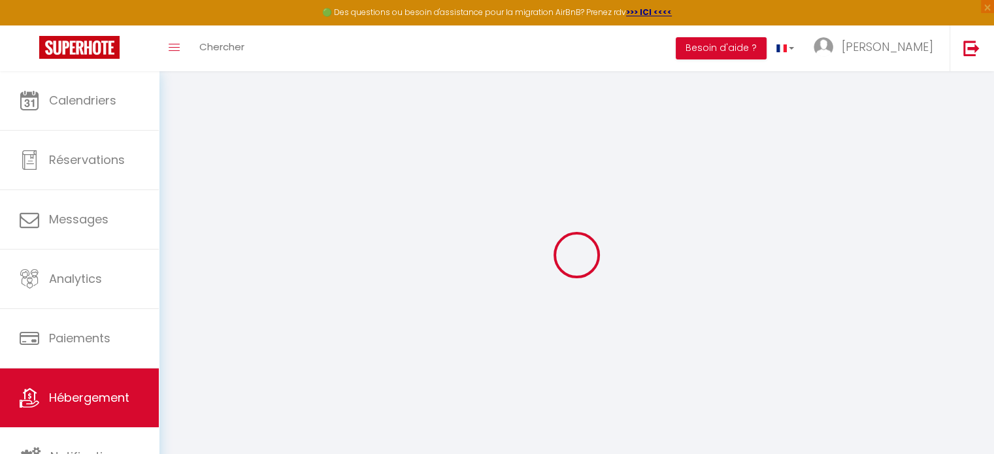
select select
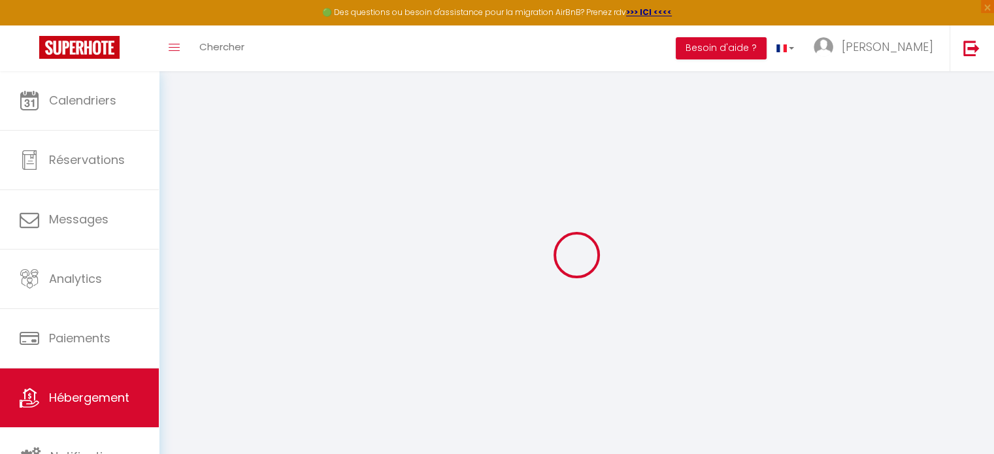
select select
checkbox input "false"
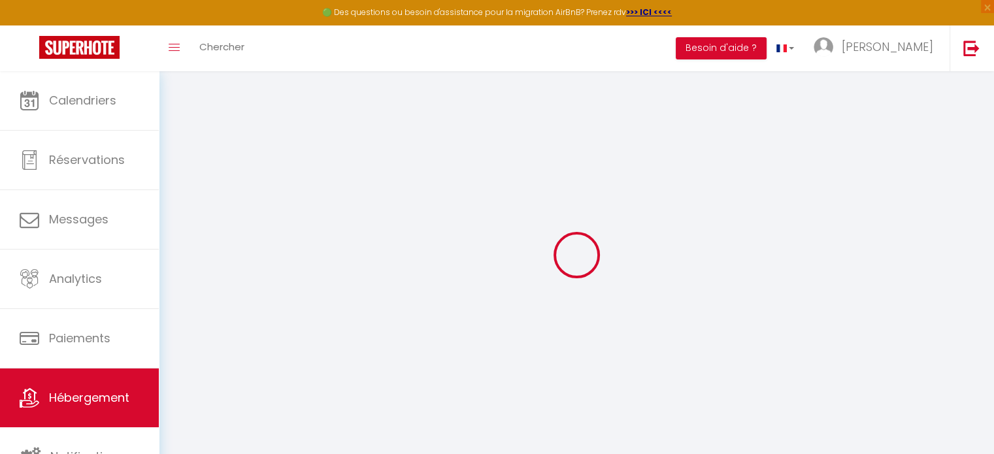
select select
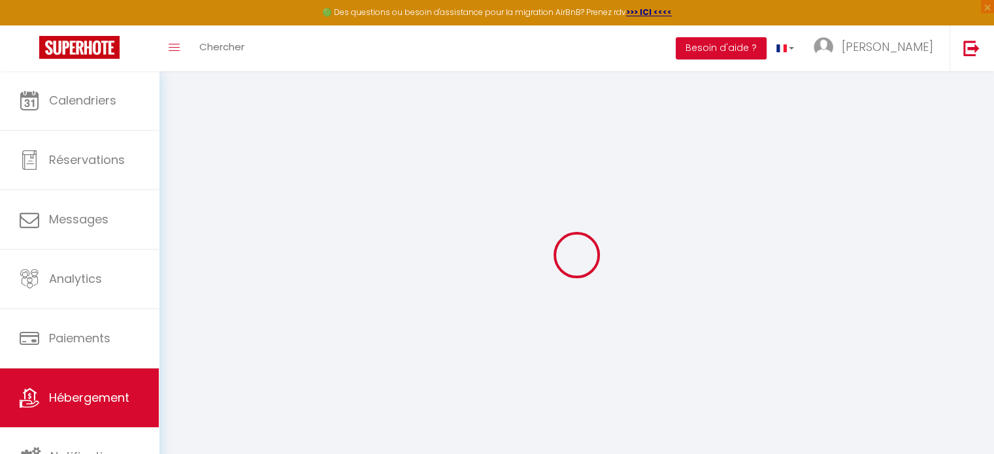
select select
checkbox input "false"
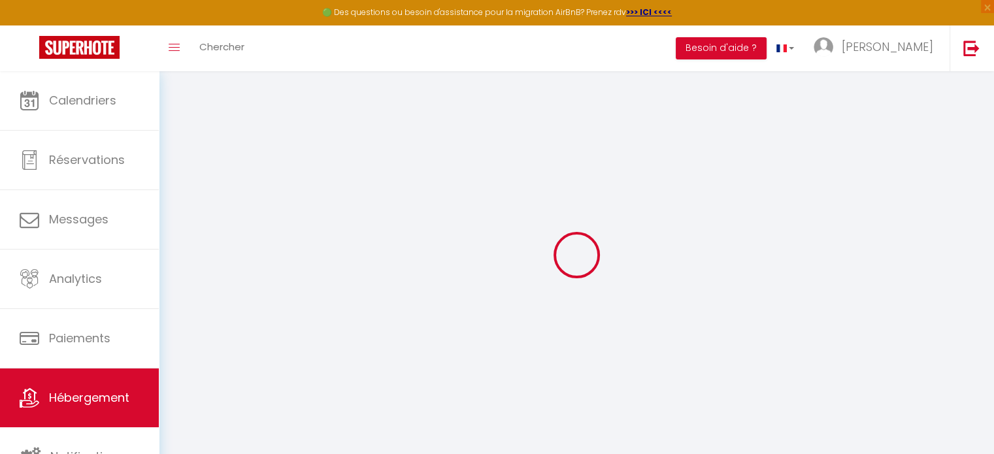
checkbox input "false"
select select
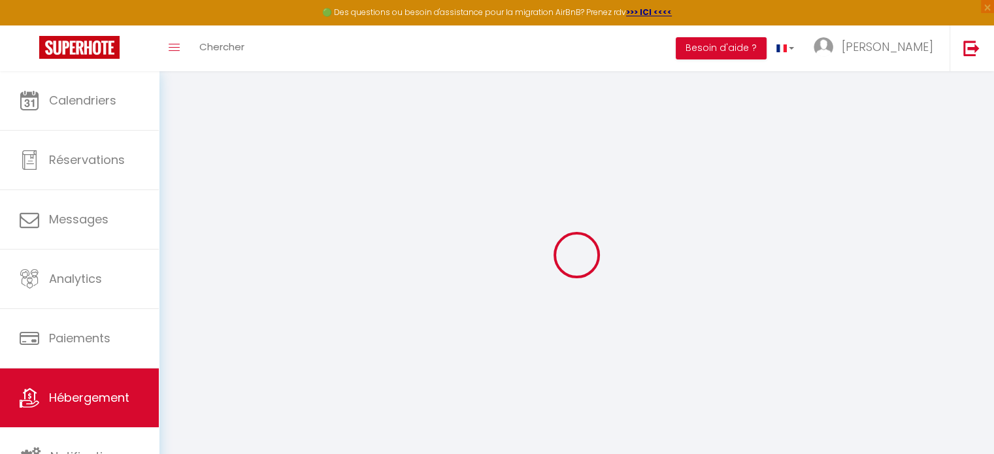
select select
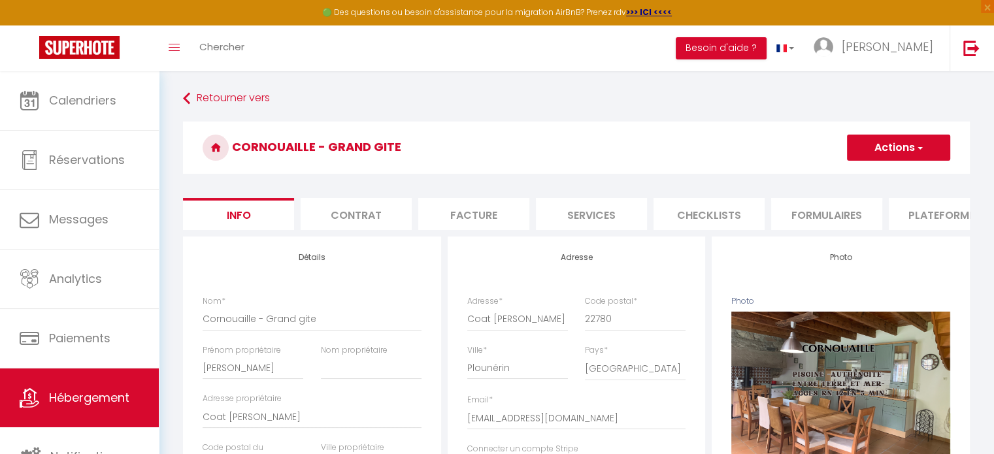
click at [950, 211] on li "Plateformes" at bounding box center [944, 214] width 111 height 32
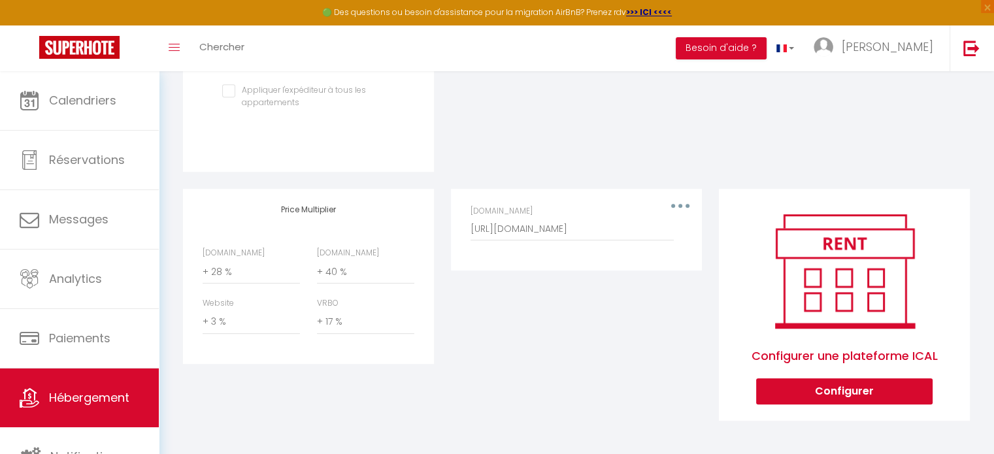
scroll to position [633, 0]
click at [212, 269] on select "0 + 1 % + 2 % + 3 % + 4 % + 5 % + 6 % + 7 % + 8 % + 9 %" at bounding box center [251, 272] width 97 height 25
click at [203, 260] on select "0 + 1 % + 2 % + 3 % + 4 % + 5 % + 6 % + 7 % + 8 % + 9 %" at bounding box center [251, 272] width 97 height 25
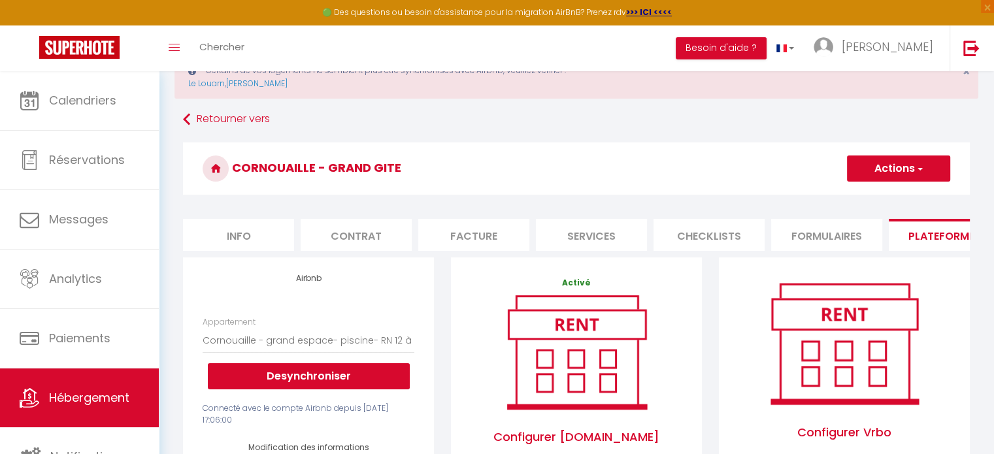
scroll to position [44, 0]
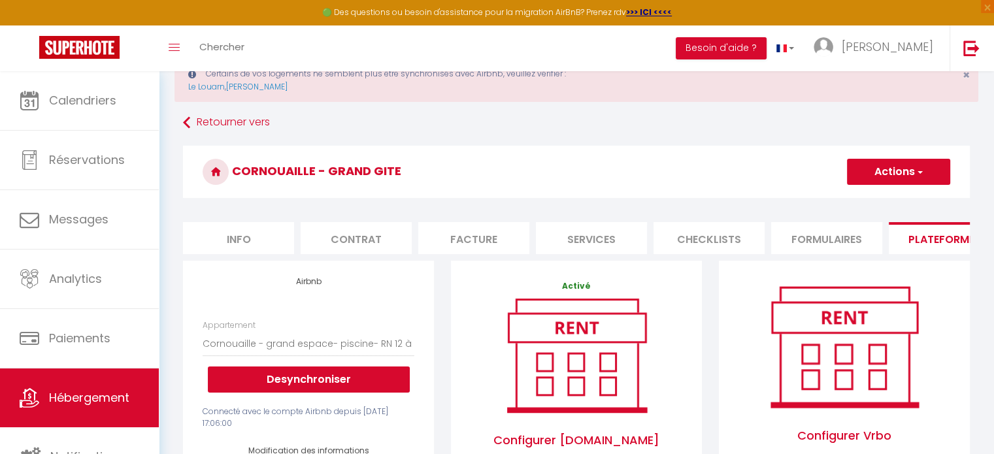
click at [868, 168] on button "Actions" at bounding box center [898, 172] width 103 height 26
click at [880, 203] on link "Enregistrer" at bounding box center [898, 200] width 103 height 17
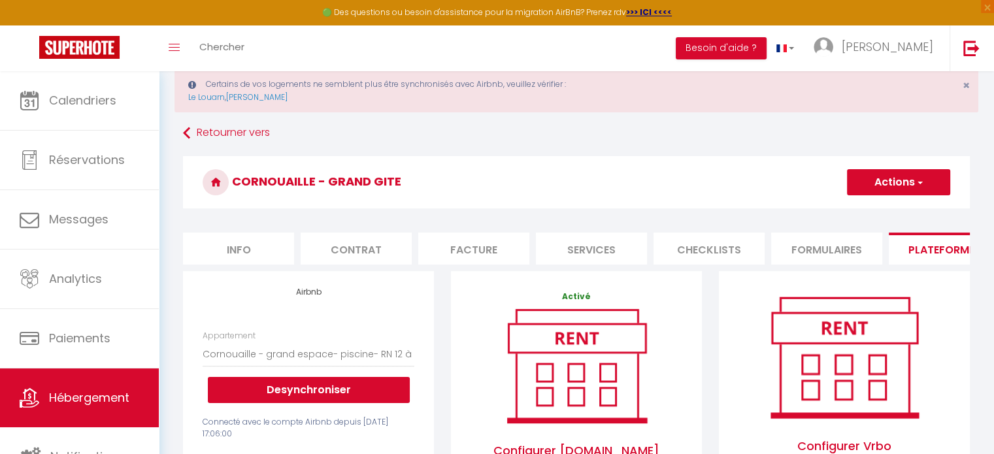
scroll to position [0, 0]
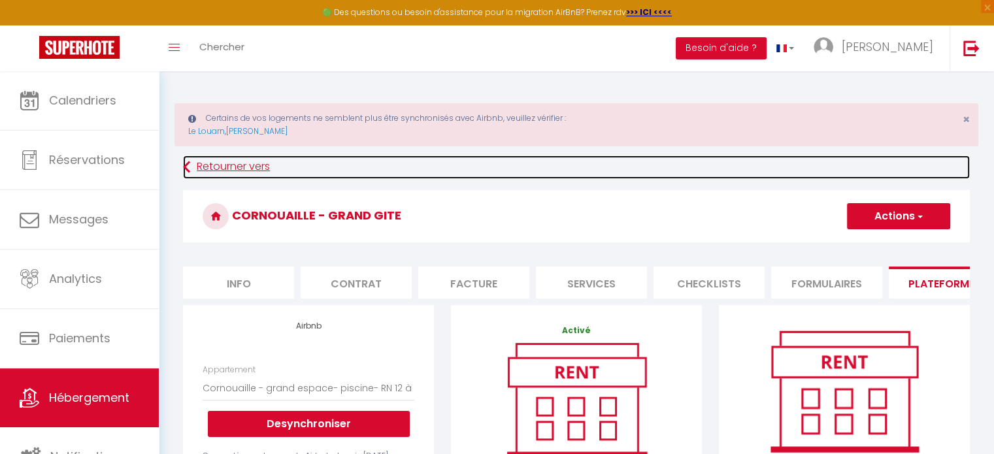
click at [216, 161] on link "Retourner vers" at bounding box center [576, 168] width 787 height 24
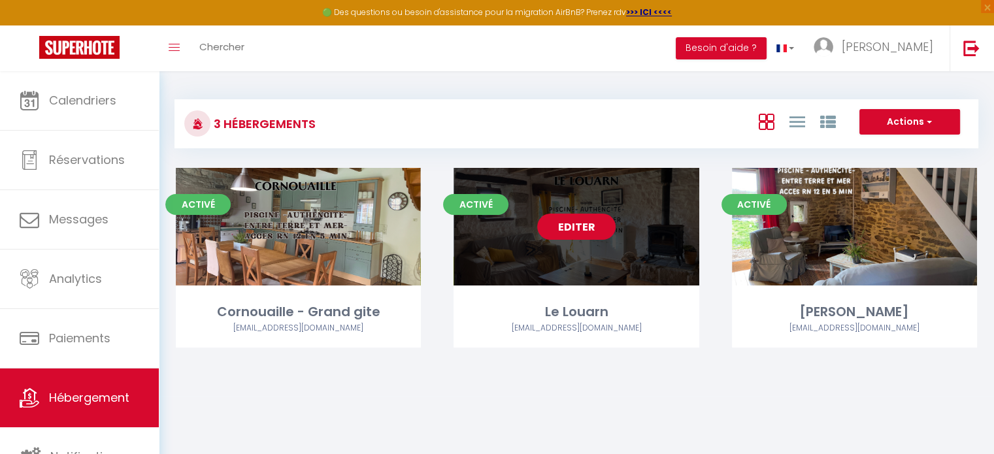
click at [601, 229] on link "Editer" at bounding box center [576, 227] width 78 height 26
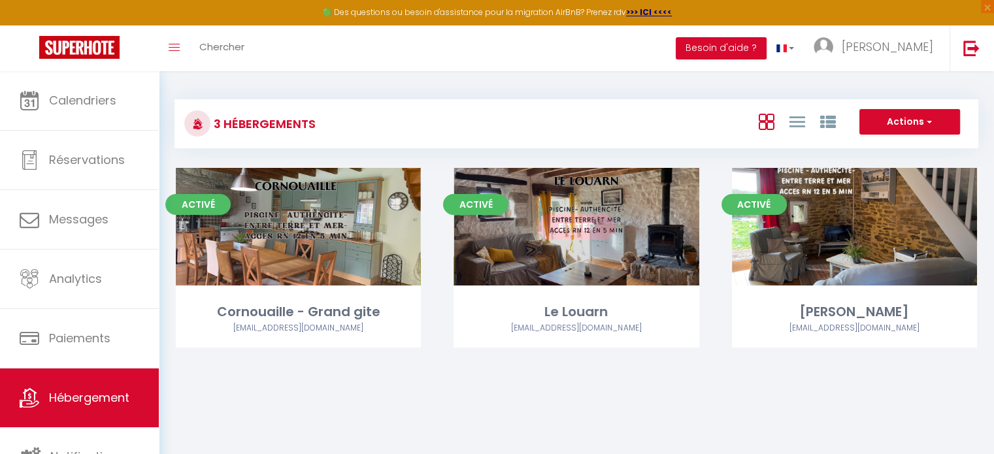
click at [586, 228] on link "Editer" at bounding box center [576, 227] width 78 height 26
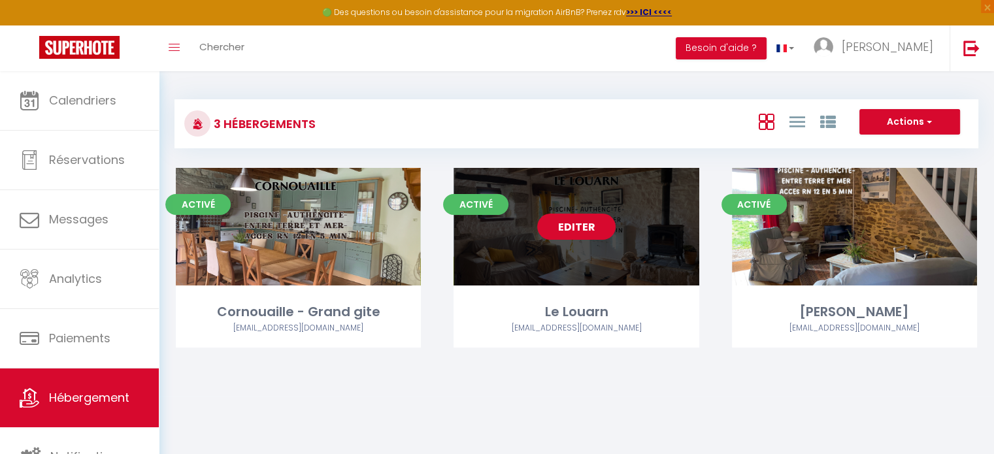
click at [584, 233] on link "Editer" at bounding box center [576, 227] width 78 height 26
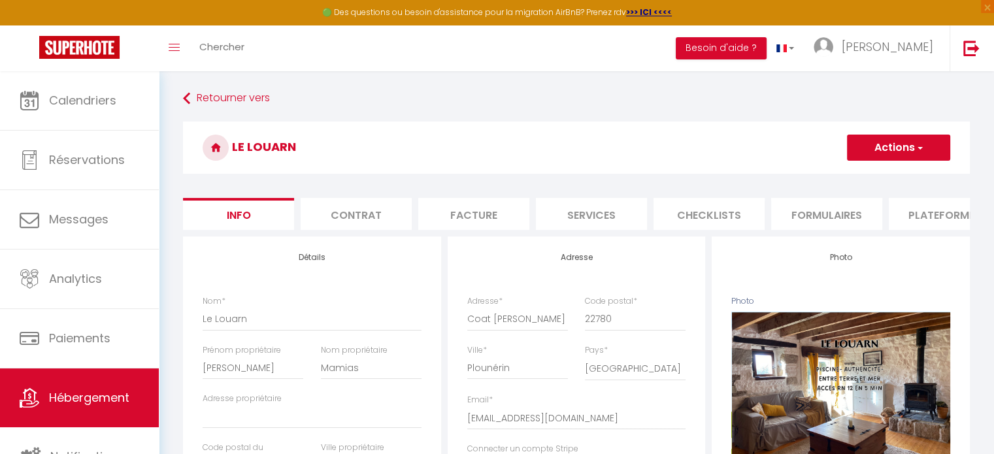
click at [945, 216] on li "Plateformes" at bounding box center [944, 214] width 111 height 32
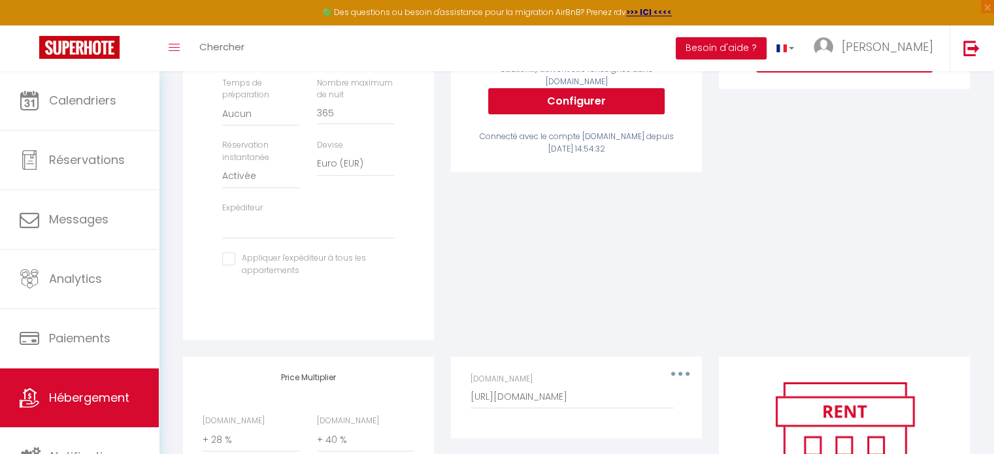
scroll to position [565, 0]
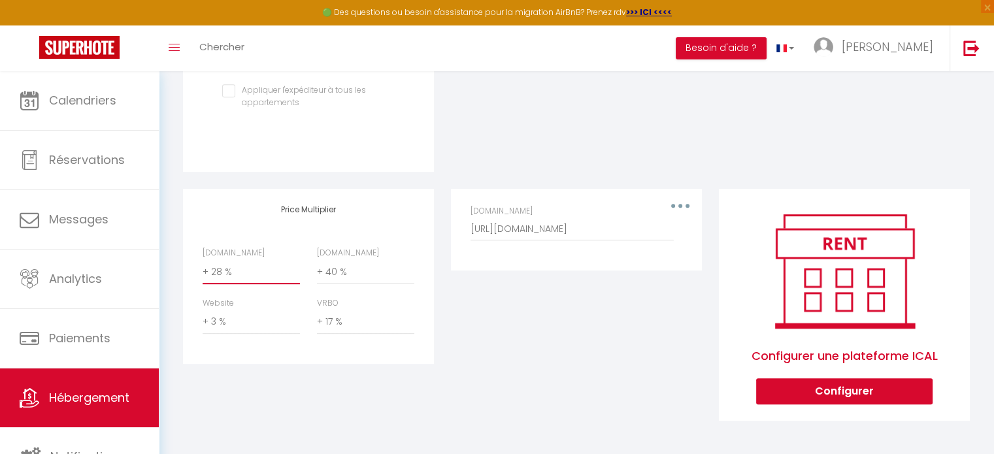
click at [218, 277] on select "0 + 1 % + 2 % + 3 % + 4 % + 5 % + 6 % + 7 % + 8 % + 9 %" at bounding box center [251, 272] width 97 height 25
click at [203, 260] on select "0 + 1 % + 2 % + 3 % + 4 % + 5 % + 6 % + 7 % + 8 % + 9 %" at bounding box center [251, 272] width 97 height 25
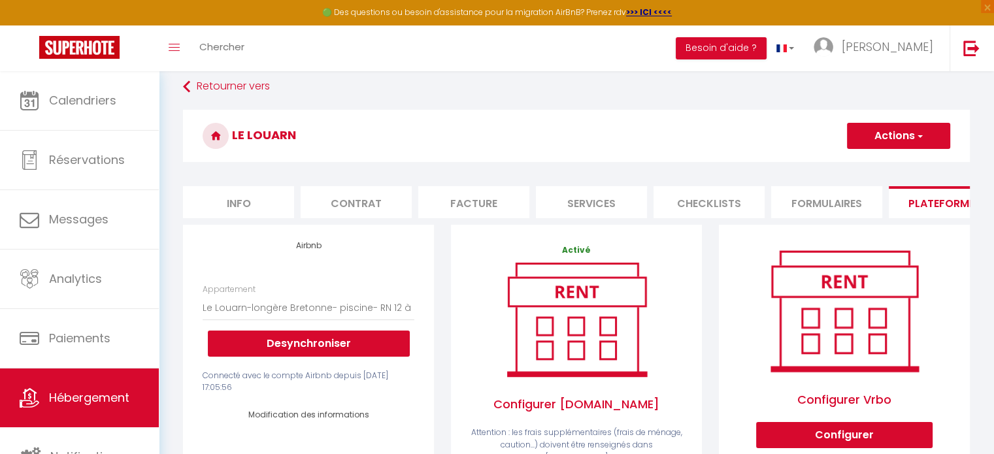
scroll to position [0, 0]
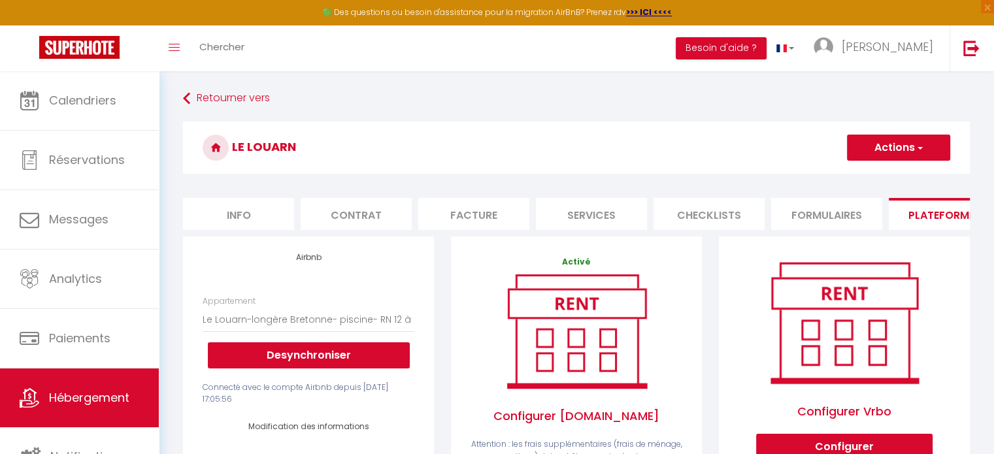
click at [890, 152] on button "Actions" at bounding box center [898, 148] width 103 height 26
click at [890, 178] on link "Enregistrer" at bounding box center [898, 176] width 103 height 17
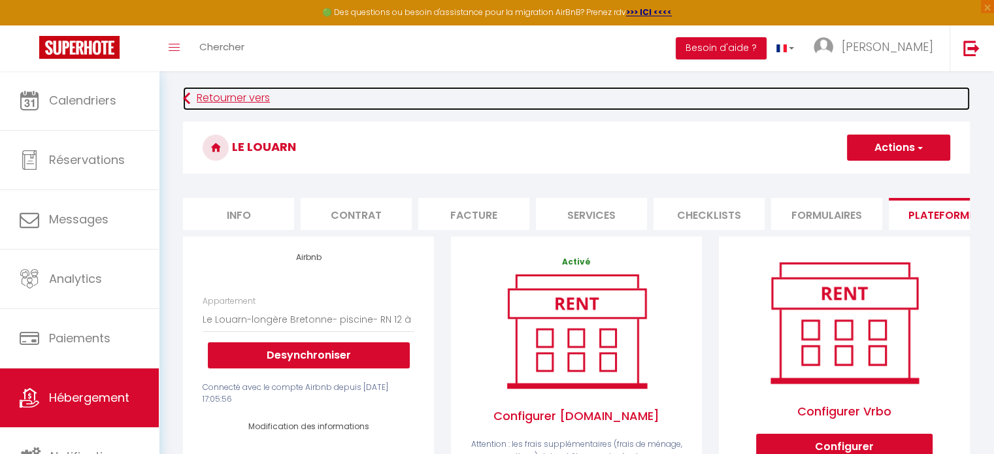
click at [243, 101] on link "Retourner vers" at bounding box center [576, 99] width 787 height 24
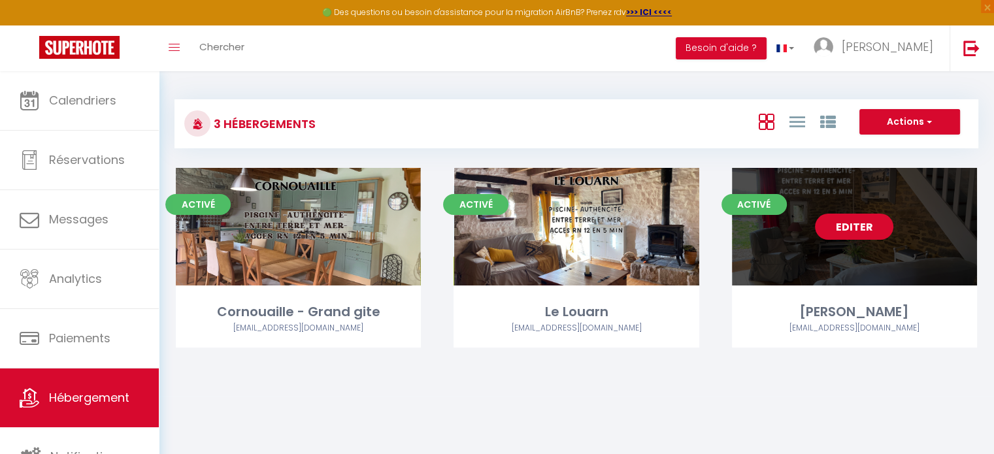
click at [850, 228] on link "Editer" at bounding box center [854, 227] width 78 height 26
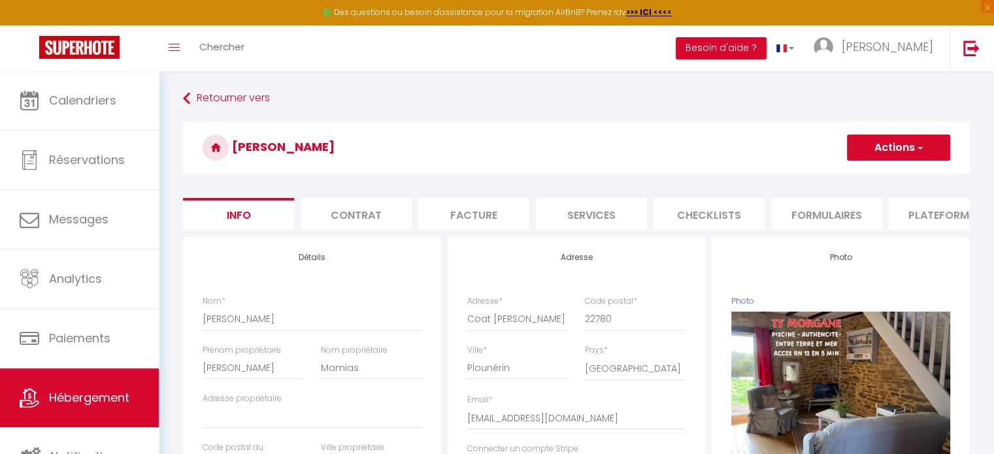
click at [900, 155] on button "Actions" at bounding box center [898, 148] width 103 height 26
drag, startPoint x: 717, startPoint y: 164, endPoint x: 813, endPoint y: 204, distance: 104.1
click at [717, 164] on h3 "[PERSON_NAME]" at bounding box center [576, 148] width 787 height 52
drag, startPoint x: 948, startPoint y: 215, endPoint x: 835, endPoint y: 230, distance: 114.1
click at [948, 214] on li "Plateformes" at bounding box center [944, 214] width 111 height 32
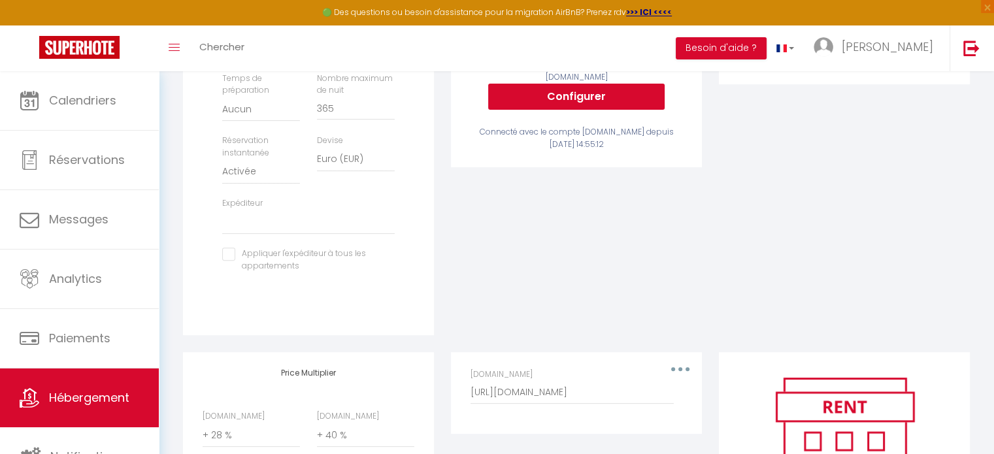
scroll to position [565, 0]
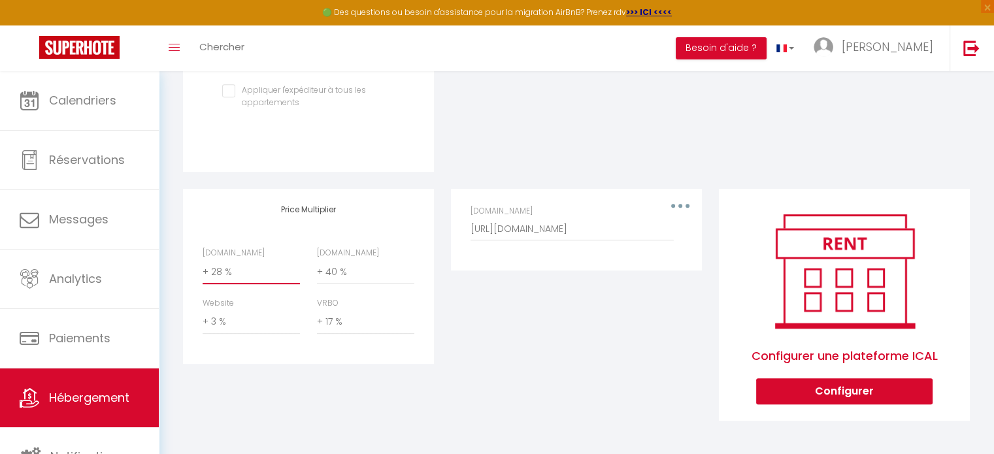
click at [233, 271] on select "0 + 1 % + 2 % + 3 % + 4 % + 5 % + 6 % + 7 % + 8 % + 9 %" at bounding box center [251, 272] width 97 height 25
click at [203, 260] on select "0 + 1 % + 2 % + 3 % + 4 % + 5 % + 6 % + 7 % + 8 % + 9 %" at bounding box center [251, 272] width 97 height 25
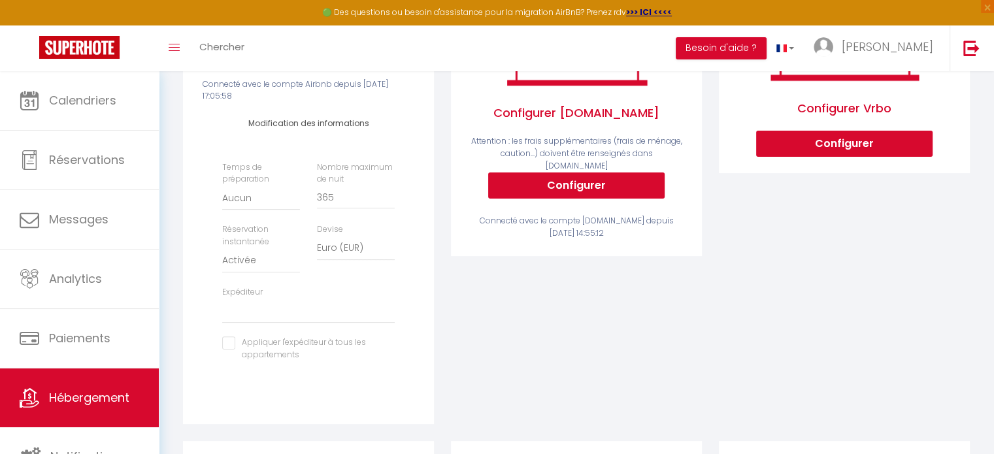
scroll to position [0, 0]
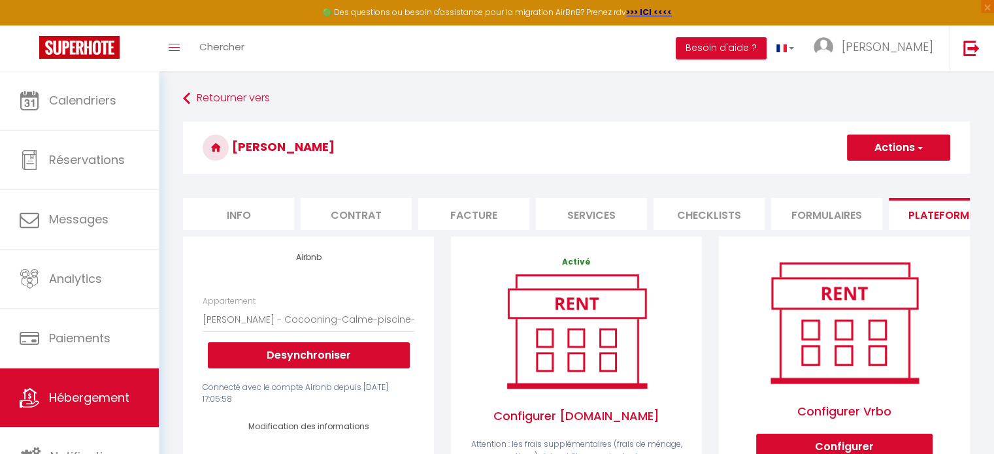
click at [881, 144] on button "Actions" at bounding box center [898, 148] width 103 height 26
click at [884, 182] on link "Enregistrer" at bounding box center [898, 176] width 103 height 17
